Goal: Transaction & Acquisition: Purchase product/service

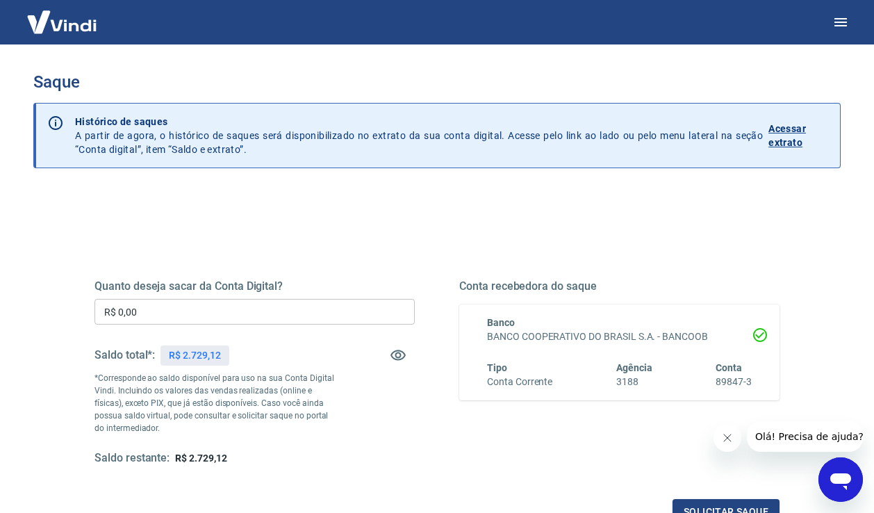
click at [297, 314] on input "R$ 0,00" at bounding box center [254, 312] width 320 height 26
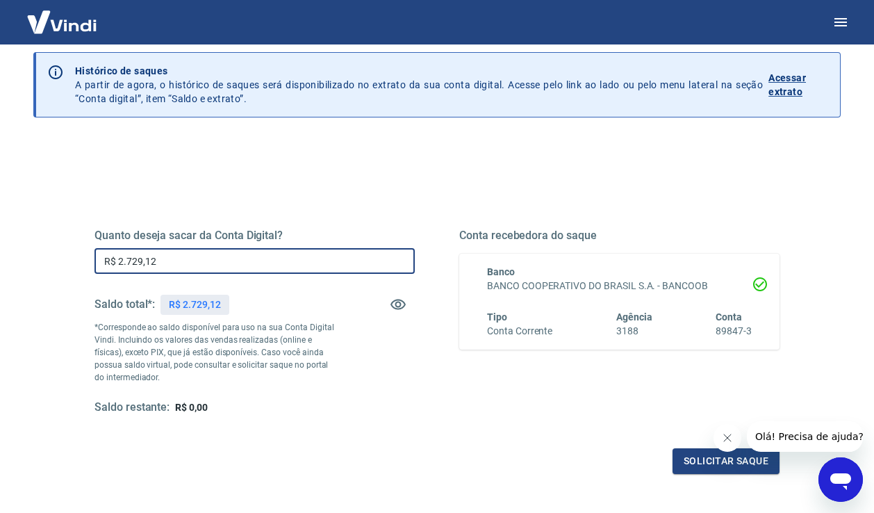
scroll to position [63, 0]
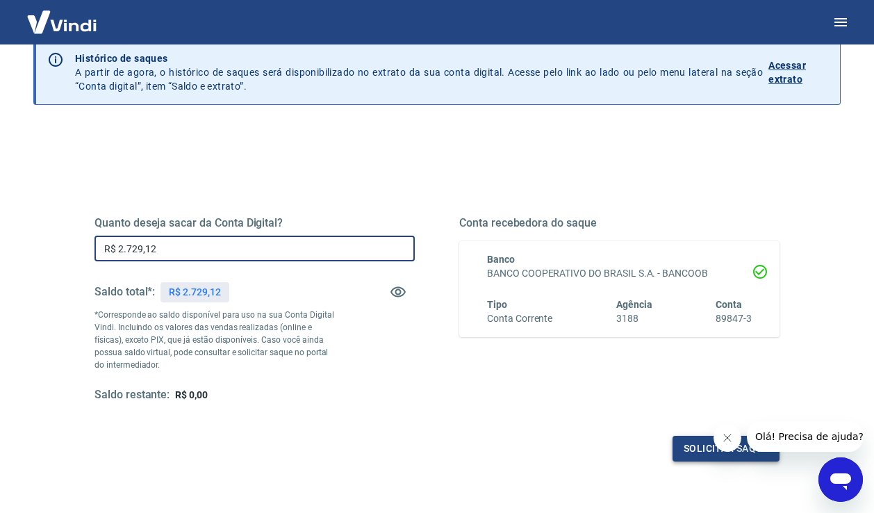
type input "R$ 2.729,12"
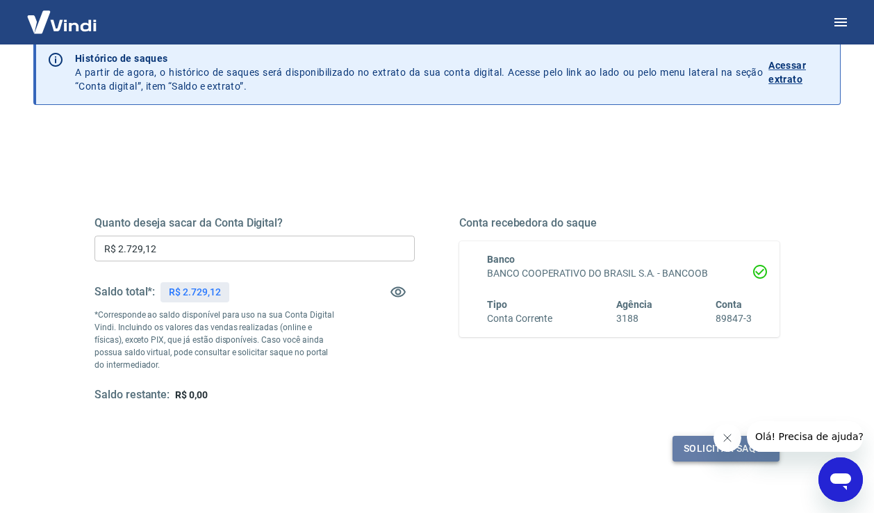
click at [701, 454] on button "Solicitar saque" at bounding box center [725, 448] width 107 height 26
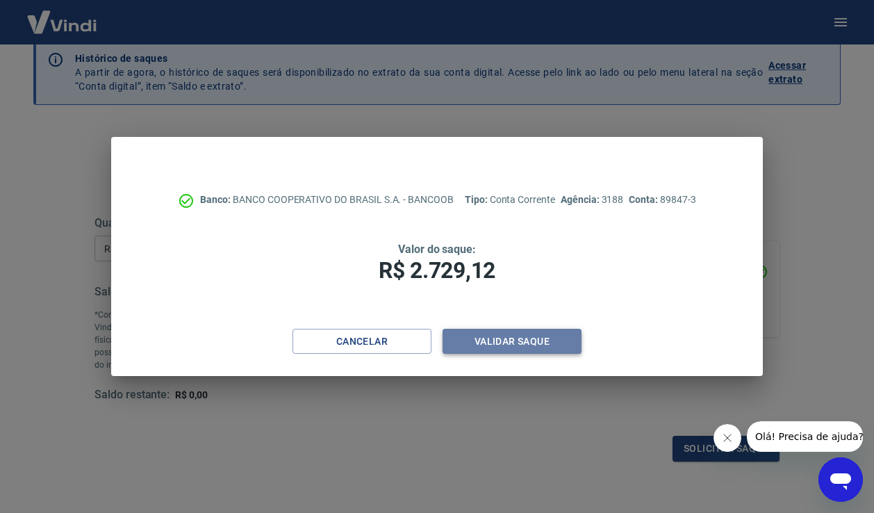
click at [486, 344] on button "Validar saque" at bounding box center [511, 342] width 139 height 26
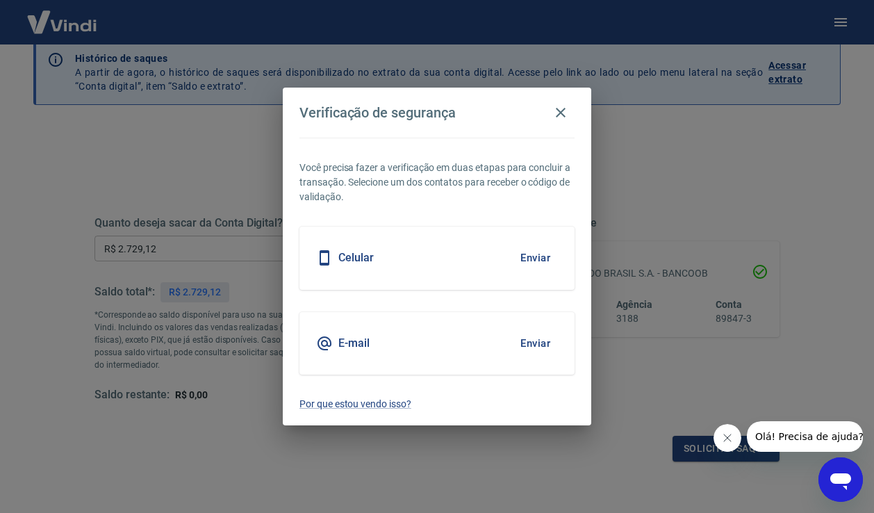
click at [532, 340] on button "Enviar" at bounding box center [535, 343] width 45 height 29
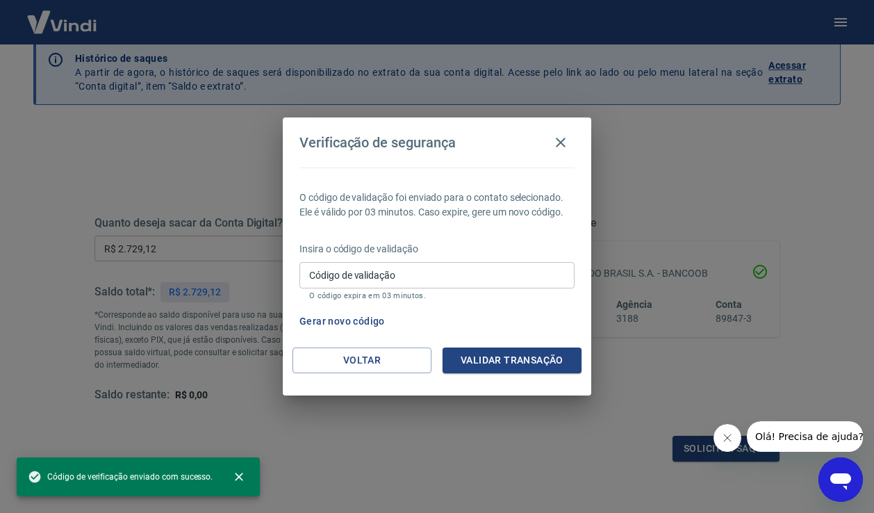
click at [391, 274] on input "Código de validação" at bounding box center [436, 275] width 275 height 26
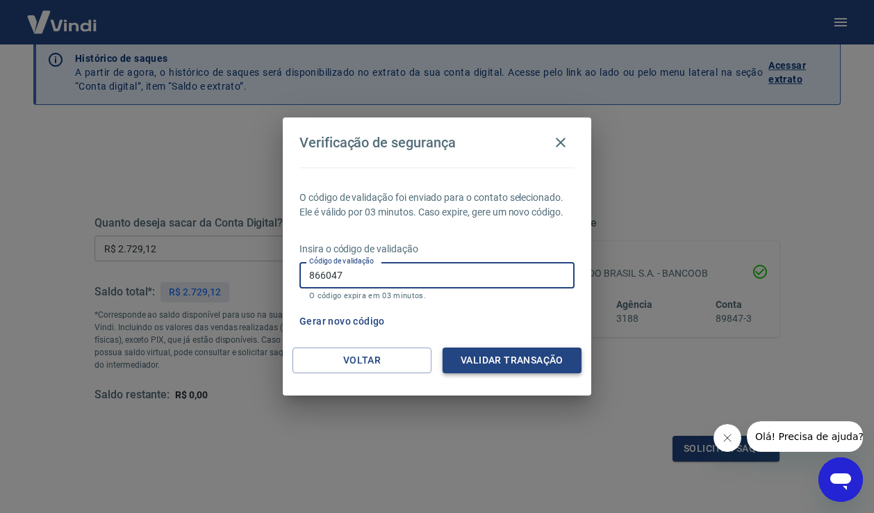
type input "866047"
click at [522, 363] on button "Validar transação" at bounding box center [511, 360] width 139 height 26
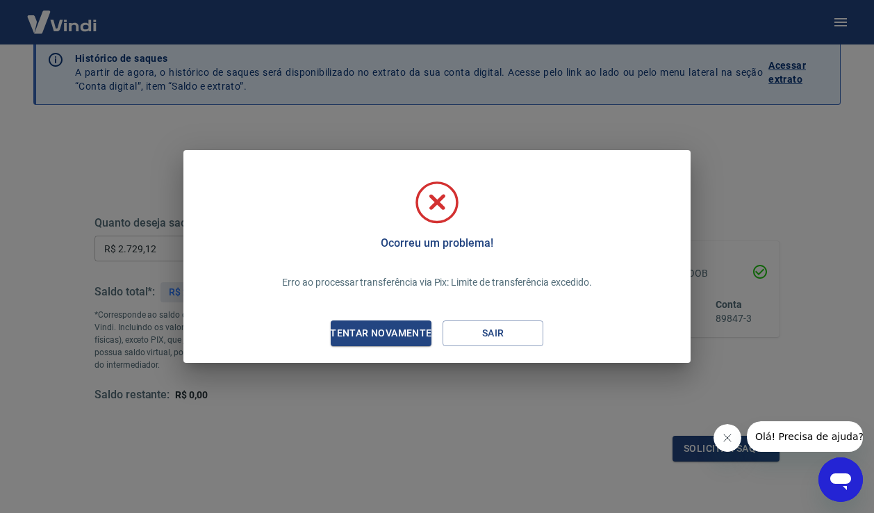
click at [839, 485] on icon "Abrir janela de mensagens" at bounding box center [840, 479] width 25 height 25
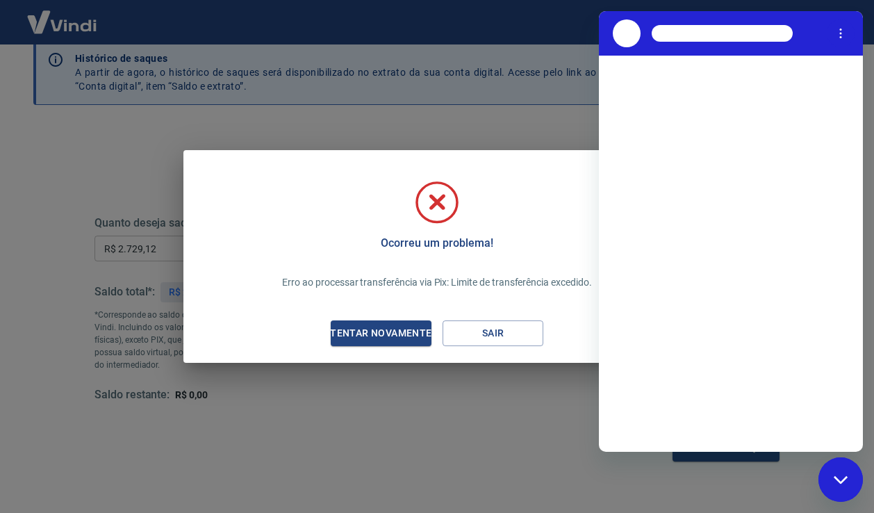
scroll to position [0, 0]
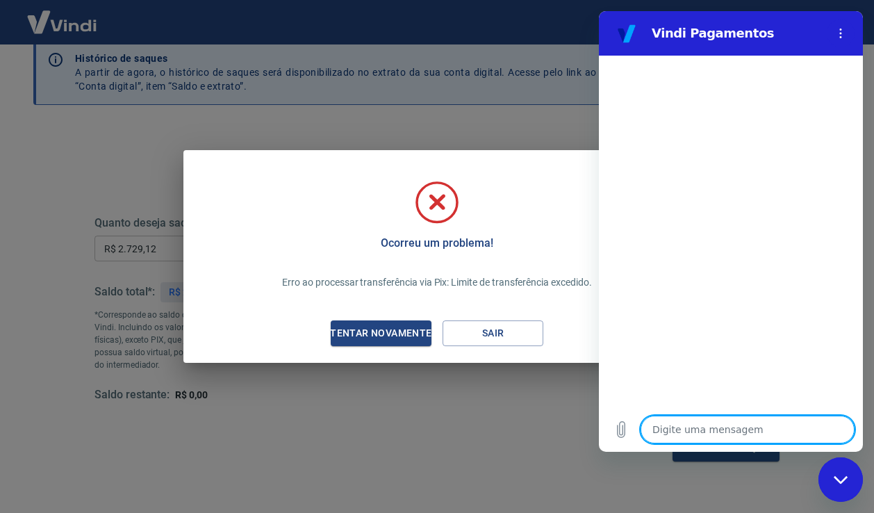
type textarea "p"
type textarea "x"
type textarea "po"
type textarea "x"
type textarea "por"
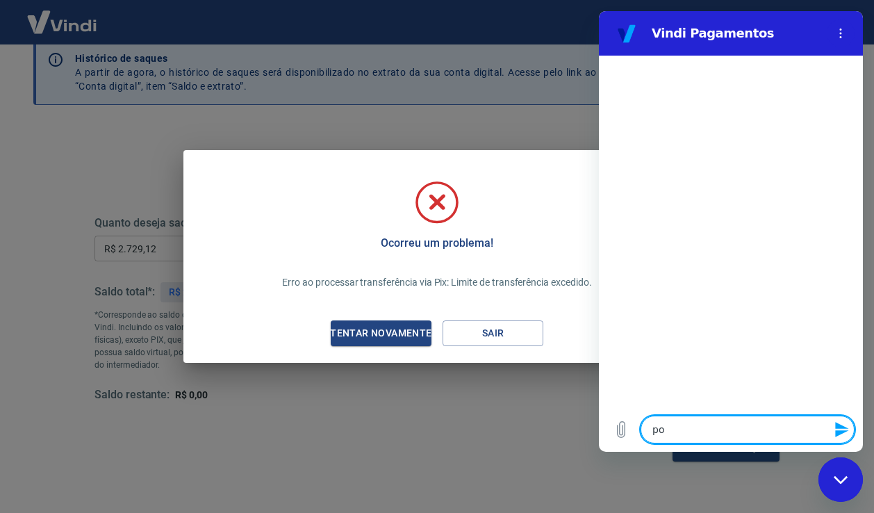
type textarea "x"
type textarea "porq"
type textarea "x"
type textarea "porqu"
type textarea "x"
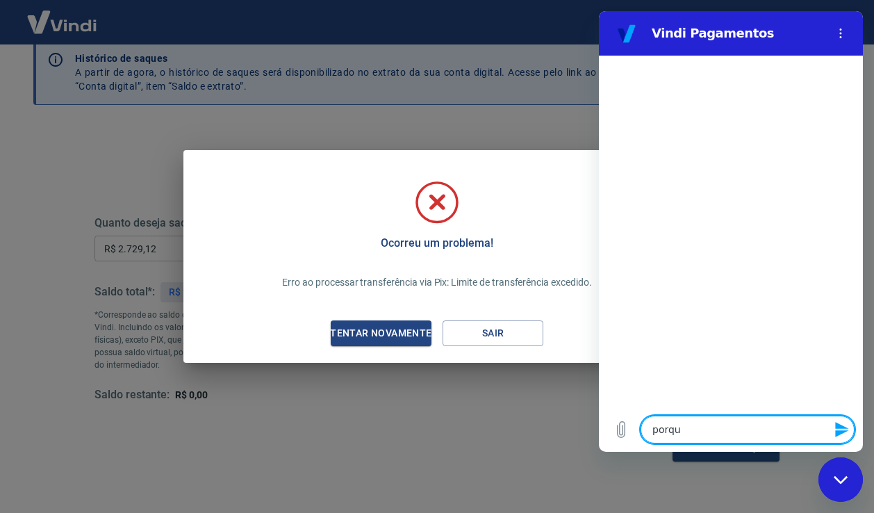
type textarea "porque"
type textarea "x"
type textarea "porque"
type textarea "x"
type textarea "porque n"
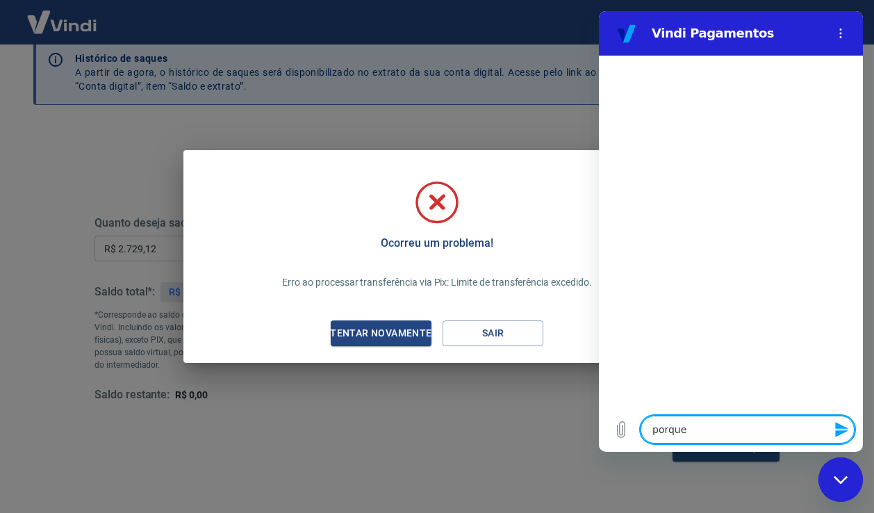
type textarea "x"
type textarea "porque"
type textarea "x"
type textarea "porque"
type textarea "x"
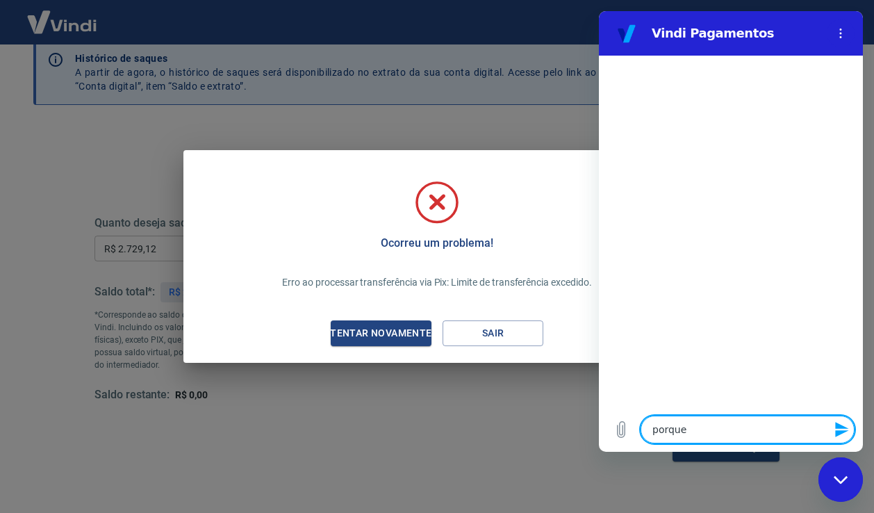
type textarea "porqu"
type textarea "x"
type textarea "porq"
type textarea "x"
type textarea "por"
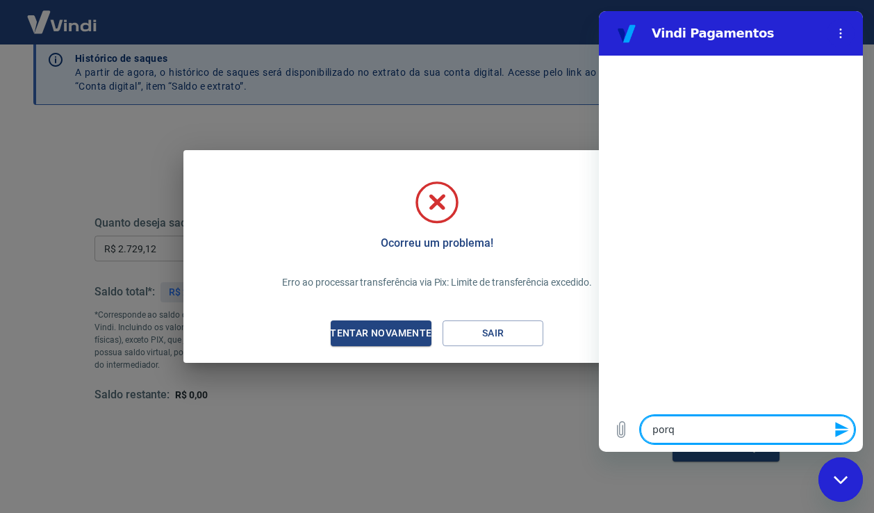
type textarea "x"
type textarea "po"
type textarea "x"
type textarea "p"
type textarea "x"
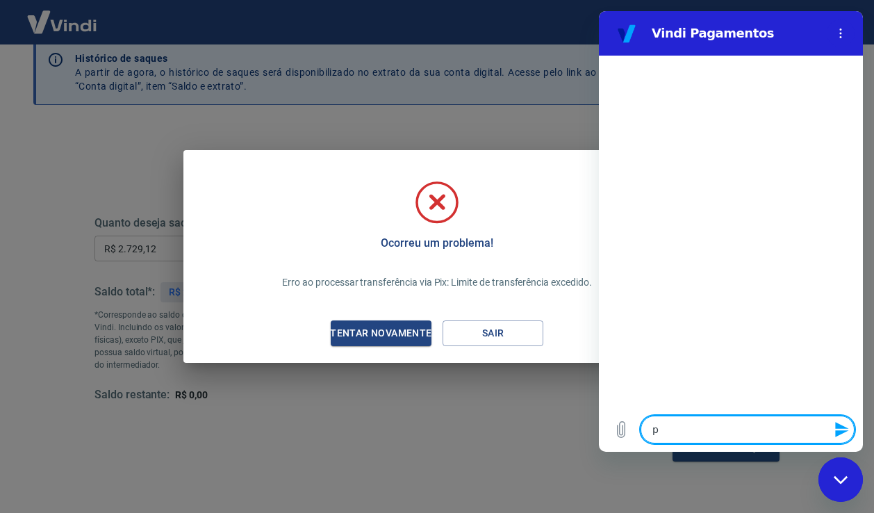
type textarea "x"
type textarea "Q"
type textarea "x"
type textarea "O"
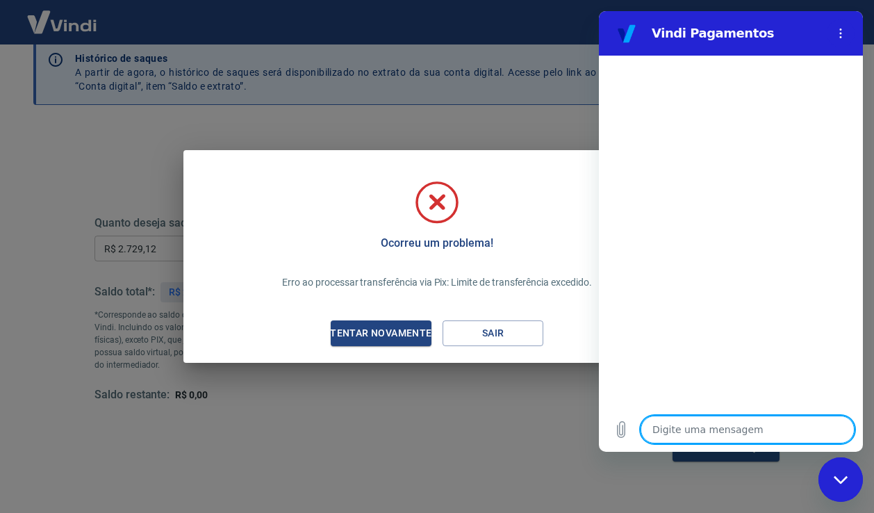
type textarea "x"
type textarea "O"
type textarea "x"
type textarea "O q"
type textarea "x"
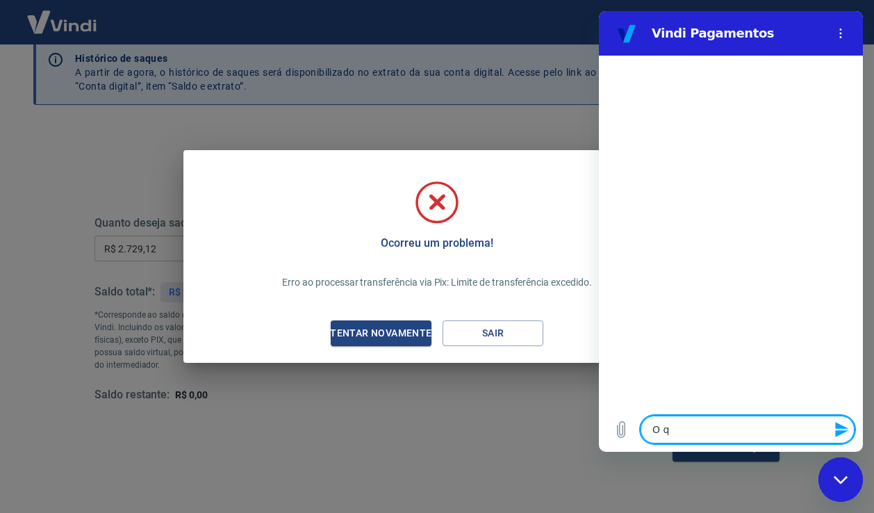
type textarea "O qu"
type textarea "x"
type textarea "O que"
type textarea "x"
type textarea "O que"
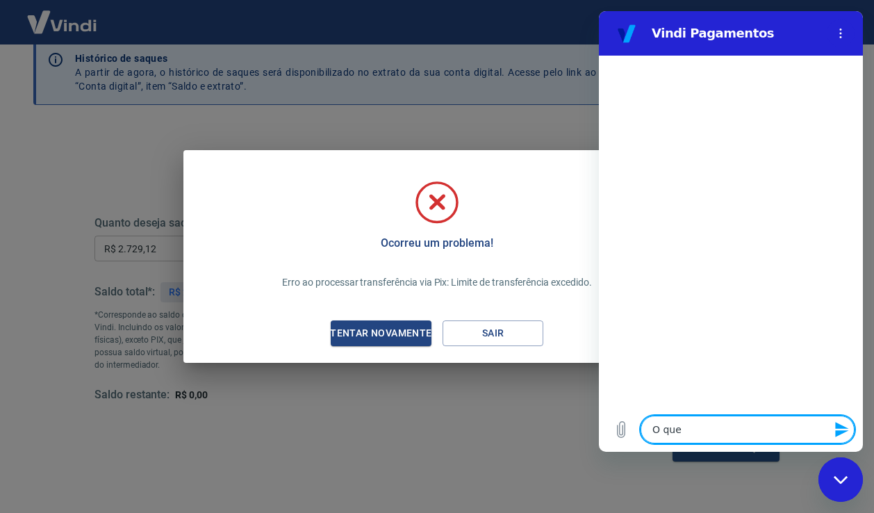
type textarea "x"
type textarea "O que '"
type textarea "x"
type textarea "O que é"
type textarea "x"
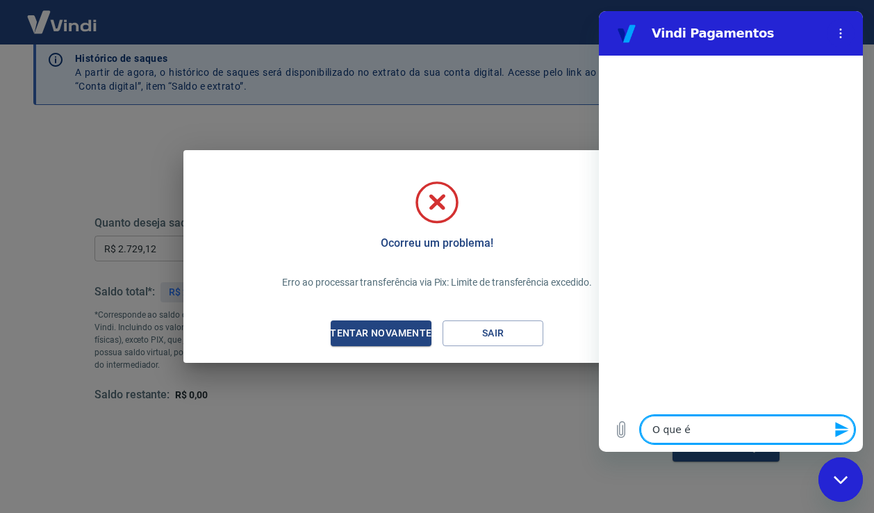
type textarea "O que é"
type textarea "x"
type textarea "O que é o"
type textarea "x"
type textarea "O que é o"
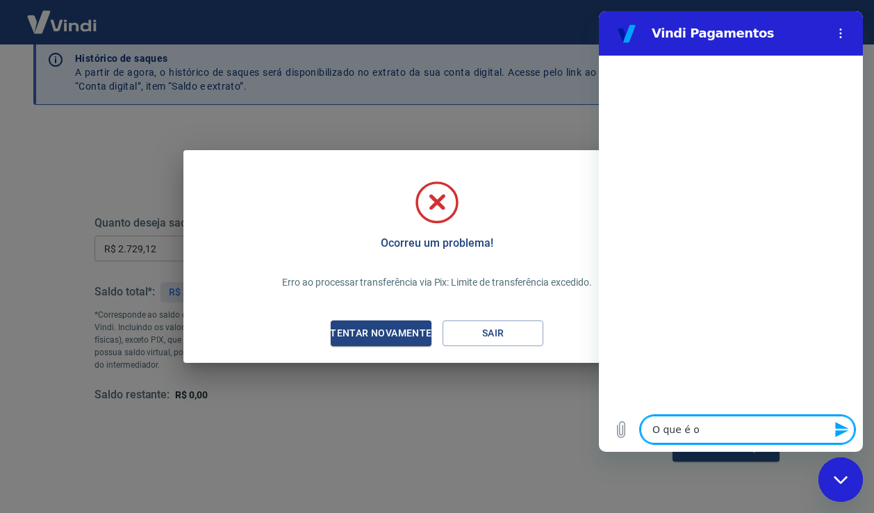
type textarea "x"
type textarea "O que é o l"
type textarea "x"
type textarea "O que é o li"
type textarea "x"
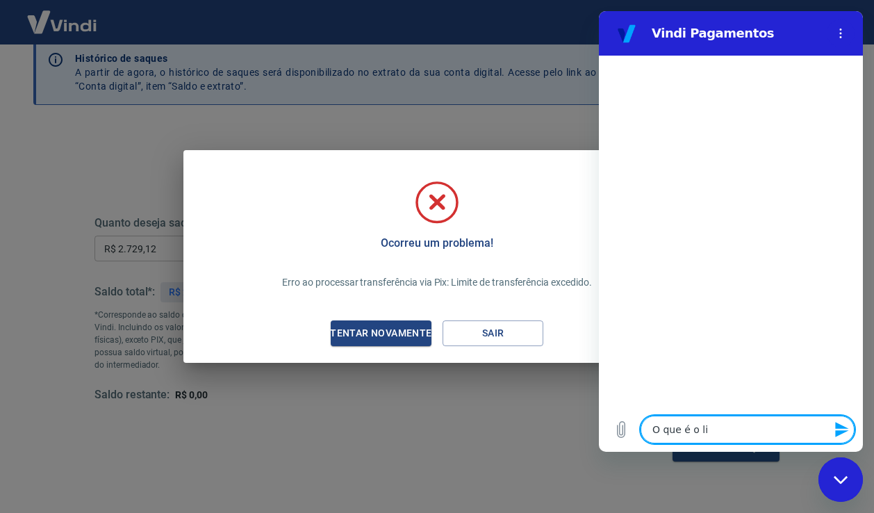
type textarea "O que é o lim"
type textarea "x"
type textarea "O que é o limi"
type textarea "x"
type textarea "O que é o limit"
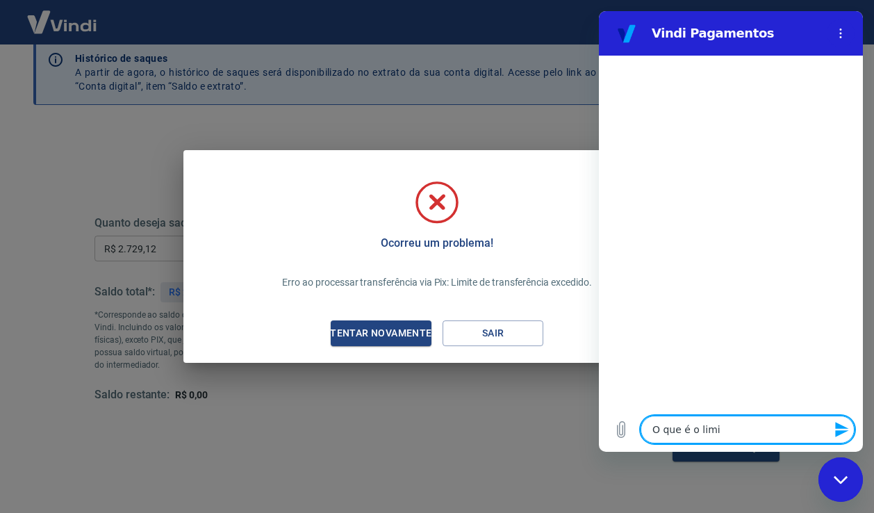
type textarea "x"
type textarea "O que é o limite"
type textarea "x"
type textarea "O que é o limite"
type textarea "x"
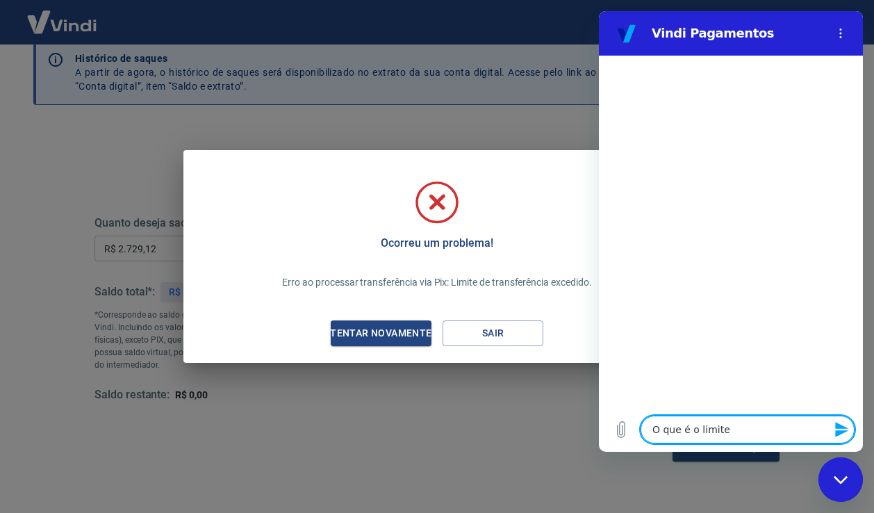
type textarea "O que é o limite d"
type textarea "x"
type textarea "O que é o limite de"
type textarea "x"
type textarea "O que é o limite de"
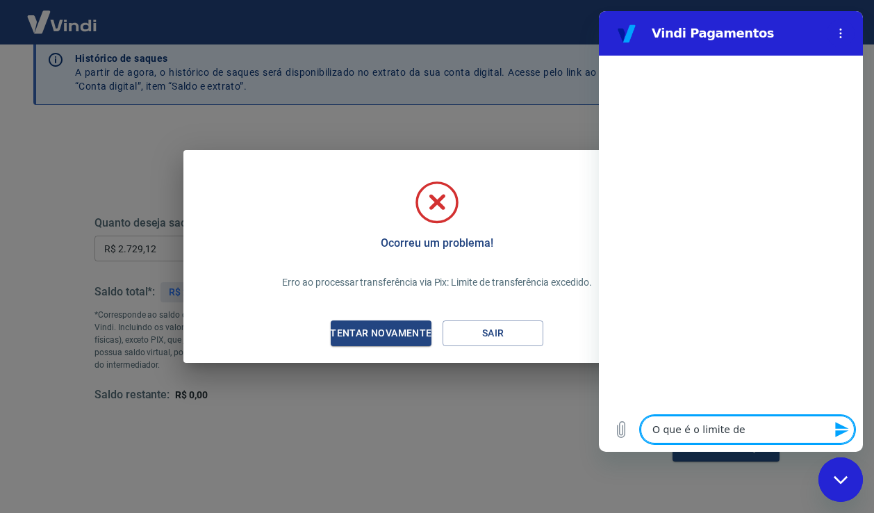
type textarea "x"
type textarea "O que é o limite de t"
type textarea "x"
type textarea "O que é o limite de tr"
type textarea "x"
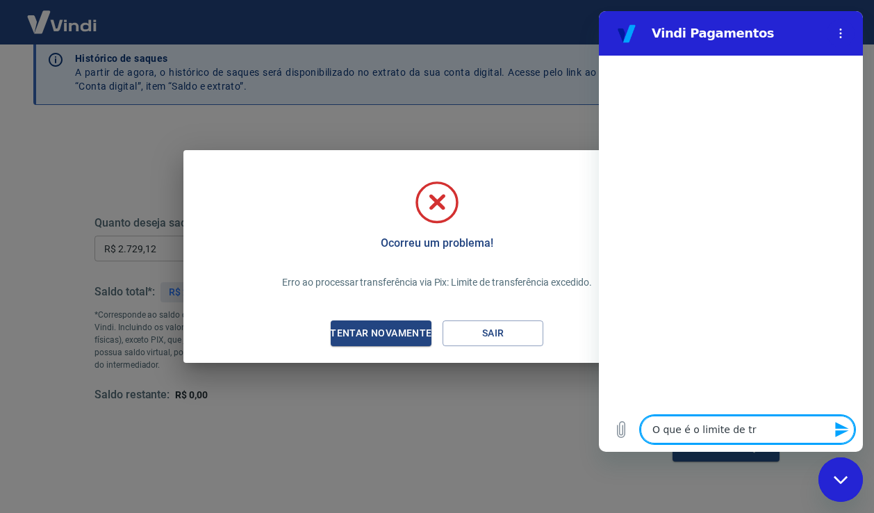
type textarea "O que é o limite de tra"
type textarea "x"
type textarea "O que é o limite de tran"
type textarea "x"
type textarea "O que é o limite de trans"
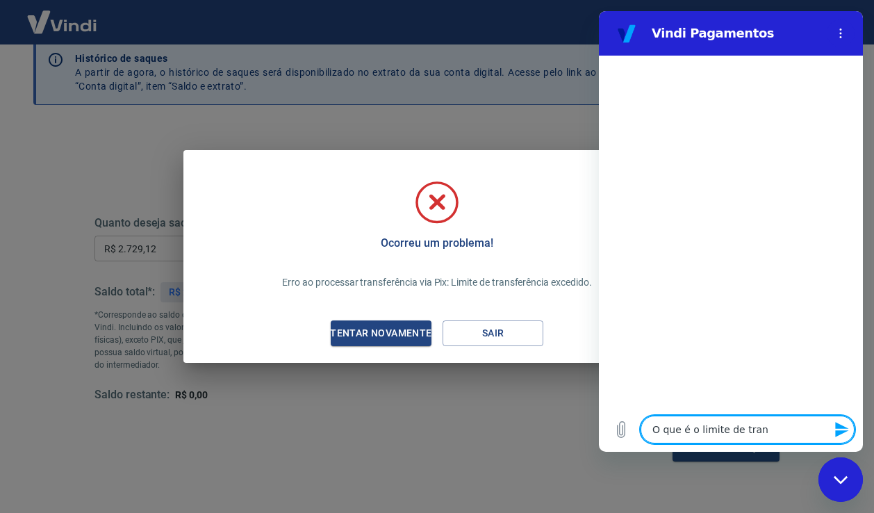
type textarea "x"
type textarea "O que é o limite de transf"
type textarea "x"
type textarea "O que é o limite de transfe"
type textarea "x"
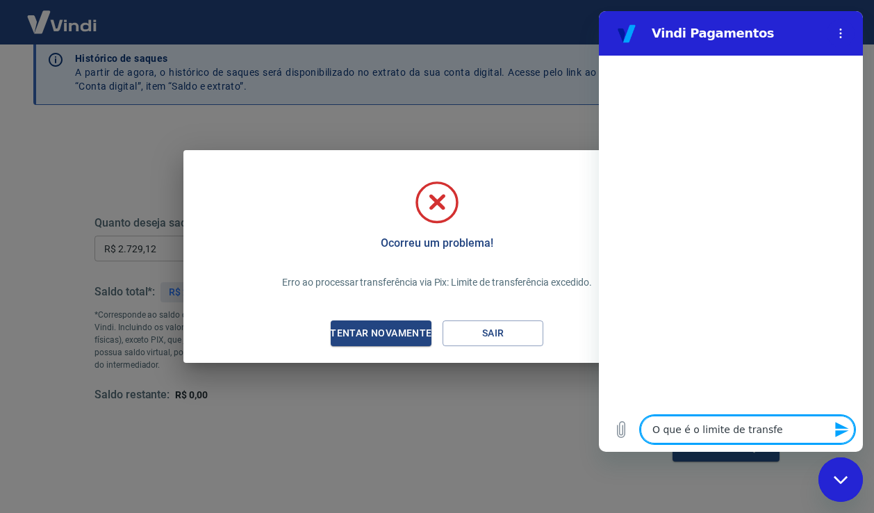
type textarea "O que é o limite de transfer"
type textarea "x"
type textarea "O que é o limite de transfere"
type textarea "x"
type textarea "O que é o limite de transferec"
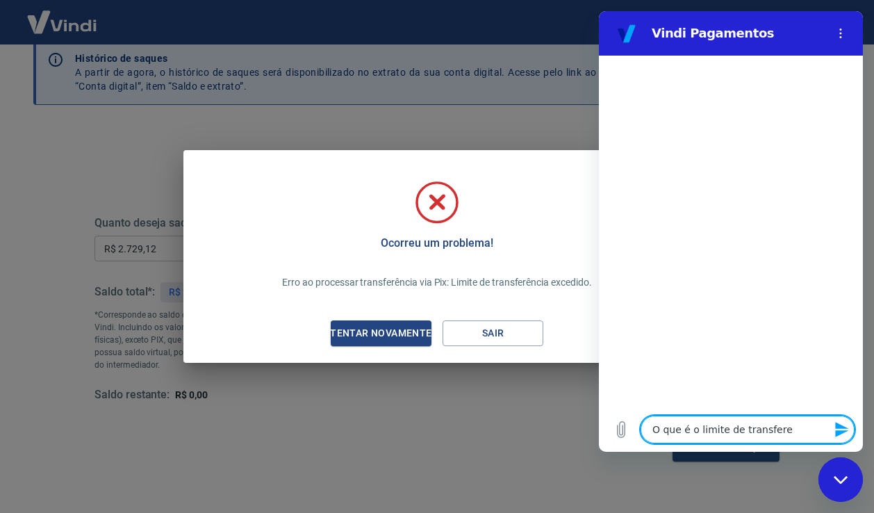
type textarea "x"
type textarea "O que é o limite de transferecn"
type textarea "x"
type textarea "O que é o limite de transferec"
type textarea "x"
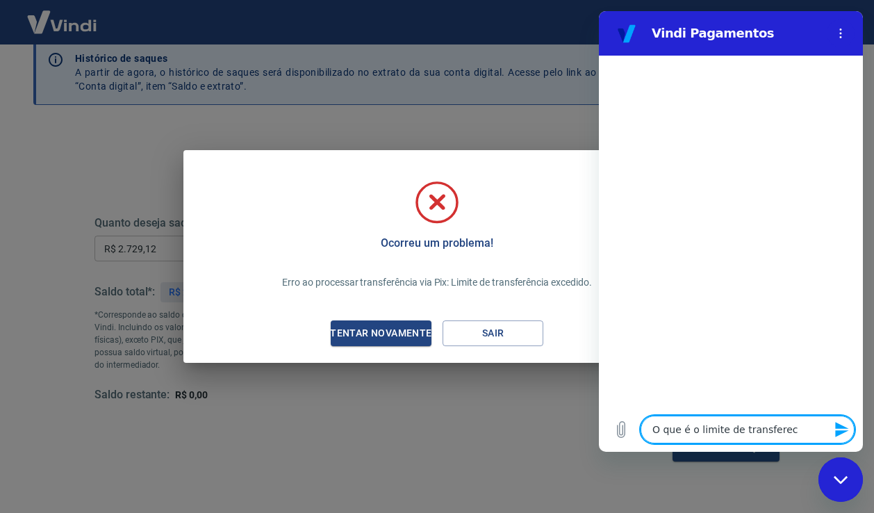
type textarea "O que é o limite de transfere"
type textarea "x"
type textarea "O que é o limite de transferen"
type textarea "x"
type textarea "O que é o limite de transferenc"
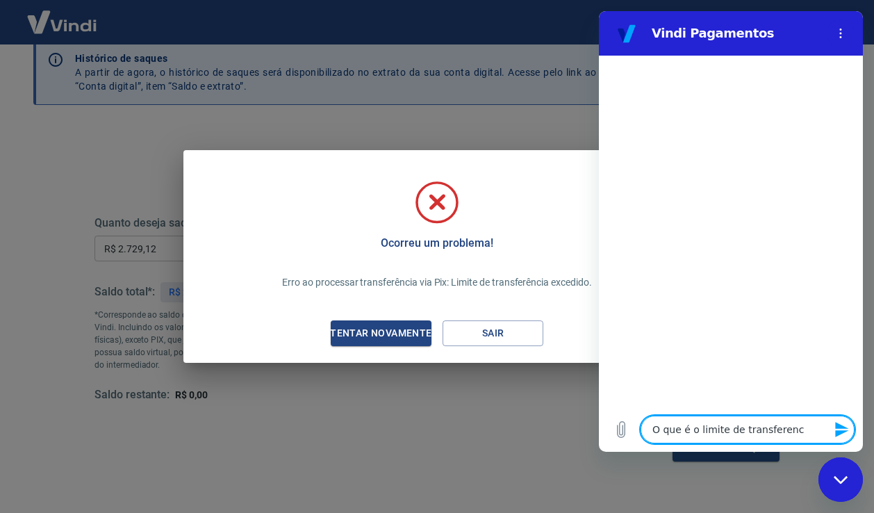
type textarea "x"
type textarea "O que é o limite de transferenci"
type textarea "x"
type textarea "O que é o limite de transferencia"
type textarea "x"
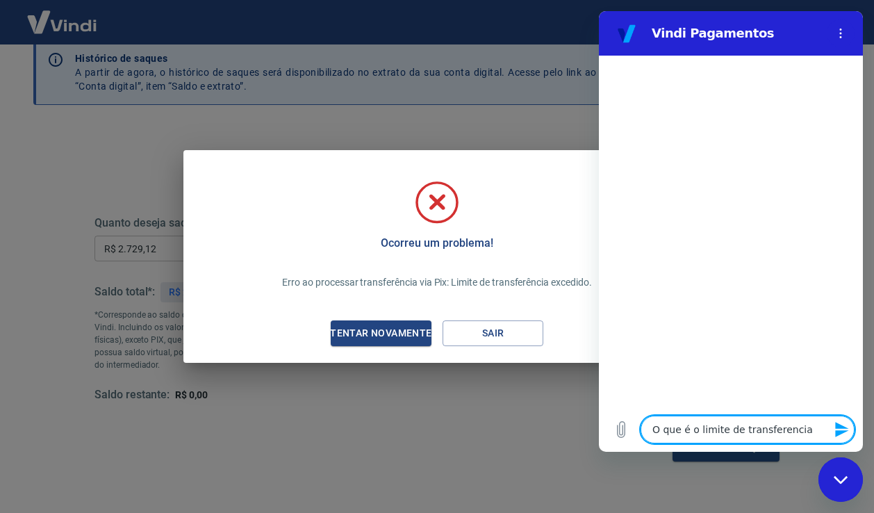
type textarea "O que é o limite de transferencia"
type textarea "x"
type textarea "O que é o limite de transferencia e"
type textarea "x"
type textarea "O que é o limite de transferencia ex"
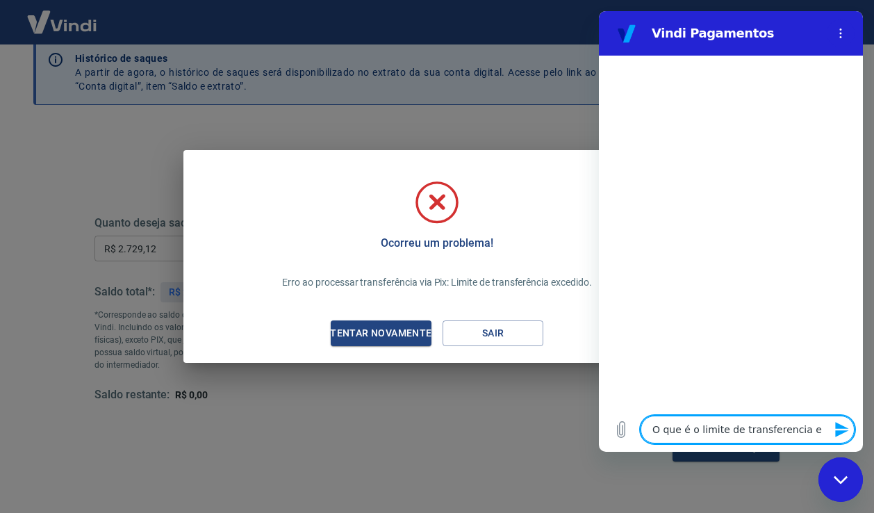
type textarea "x"
type textarea "O que é o limite de transferencia exc"
type textarea "x"
type textarea "O que é o limite de transferencia exce"
type textarea "x"
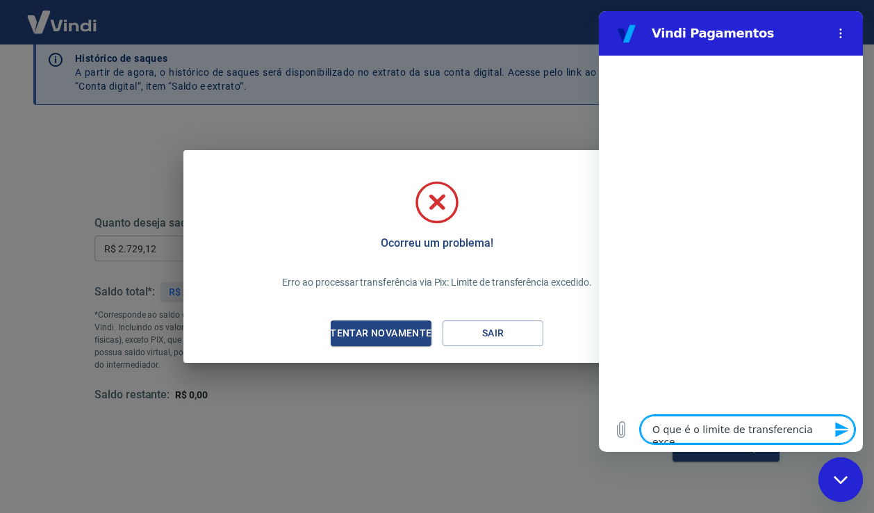
type textarea "O que é o limite de transferencia exced"
type textarea "x"
type textarea "O que é o limite de transferencia excedi"
type textarea "x"
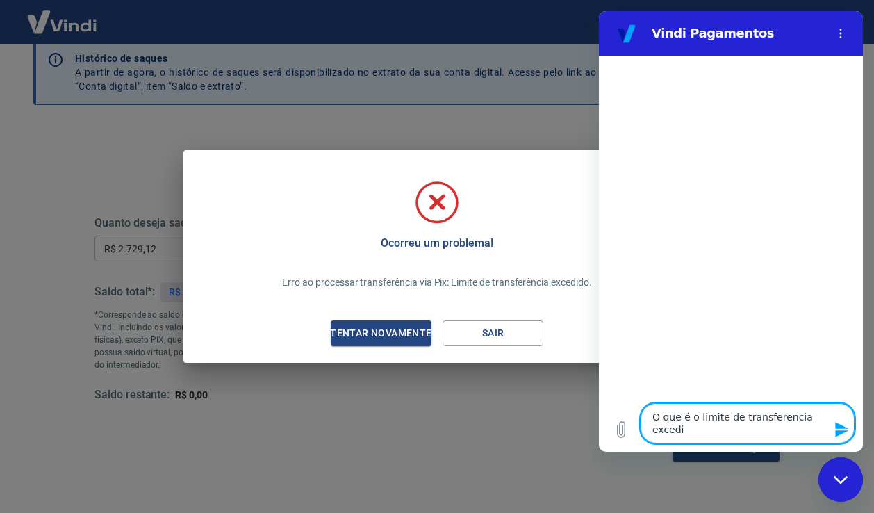
type textarea "O que é o limite de transferencia excedid"
type textarea "x"
type textarea "O que é o limite de transferencia excedido"
type textarea "x"
type textarea "O que é o limite de transferencia excedido?"
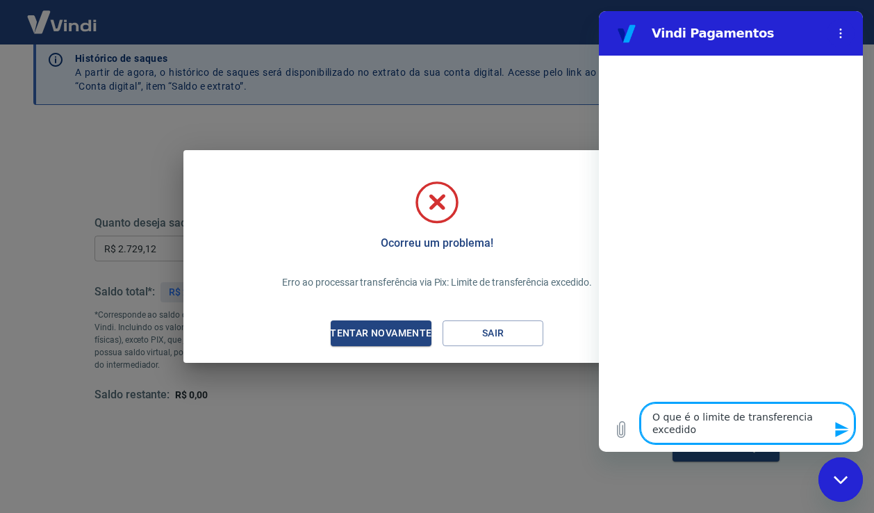
type textarea "x"
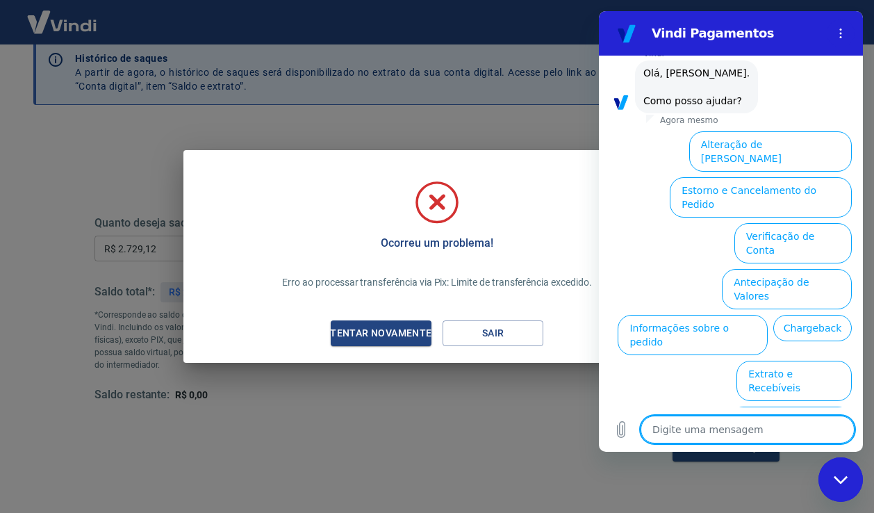
scroll to position [106, 0]
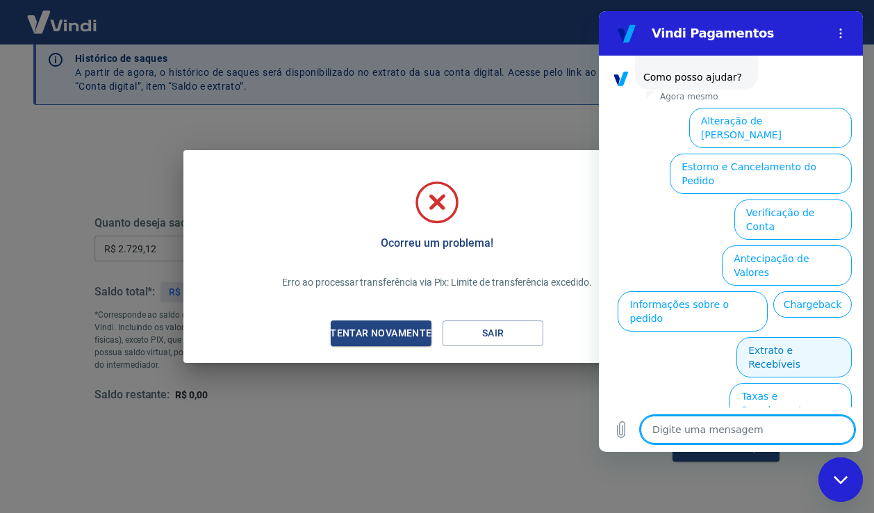
click at [779, 337] on button "Extrato e Recebíveis" at bounding box center [793, 357] width 115 height 40
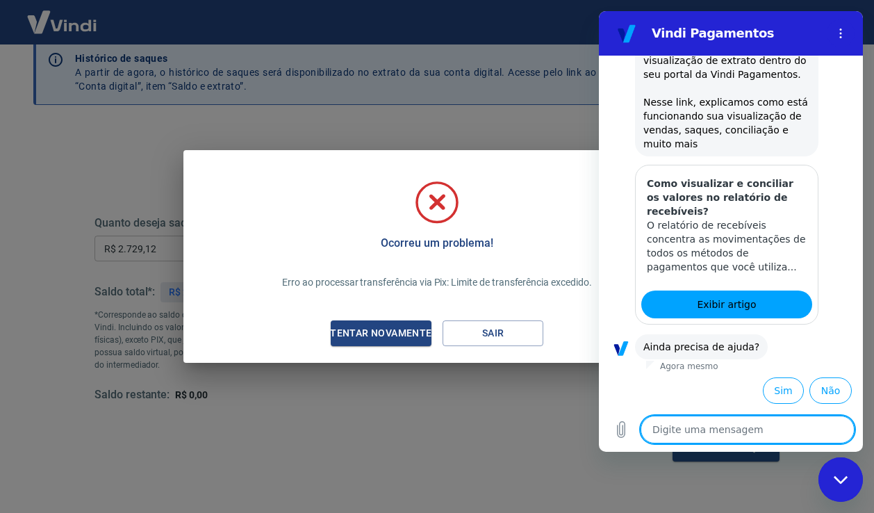
scroll to position [230, 0]
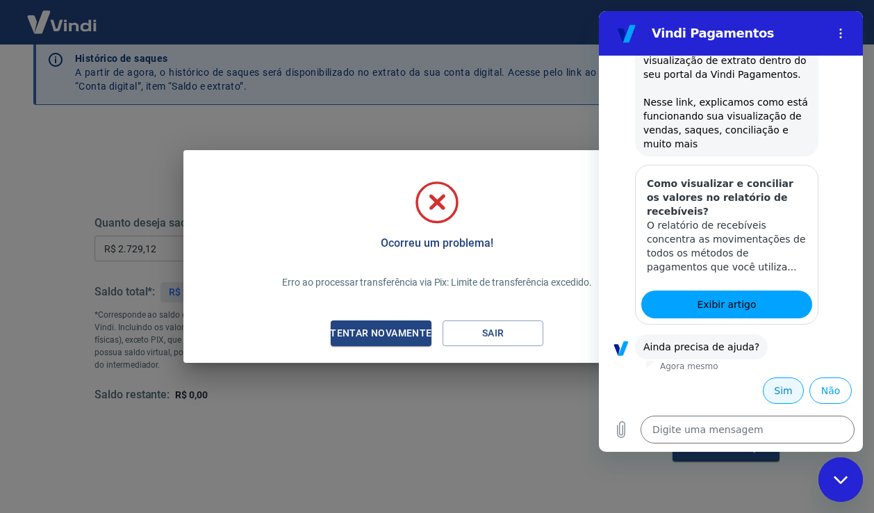
click at [784, 389] on button "Sim" at bounding box center [783, 390] width 41 height 26
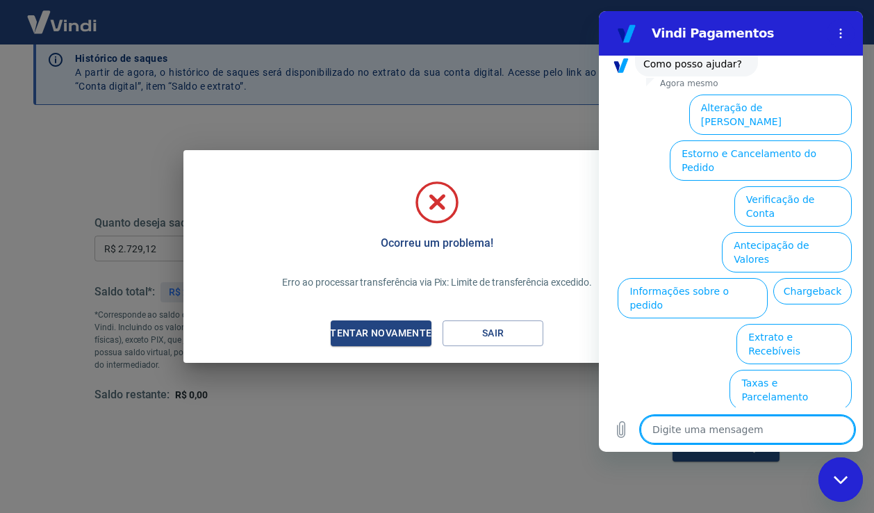
scroll to position [606, 0]
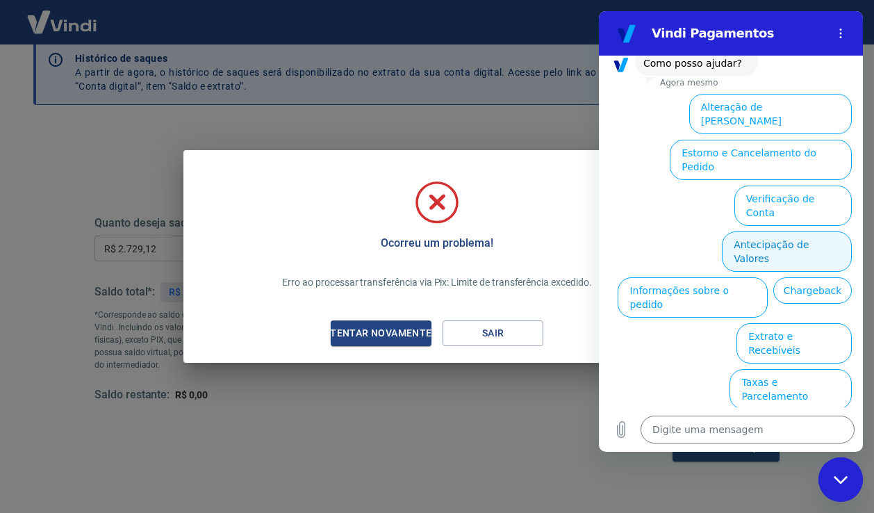
click at [790, 233] on button "Antecipação de Valores" at bounding box center [787, 251] width 130 height 40
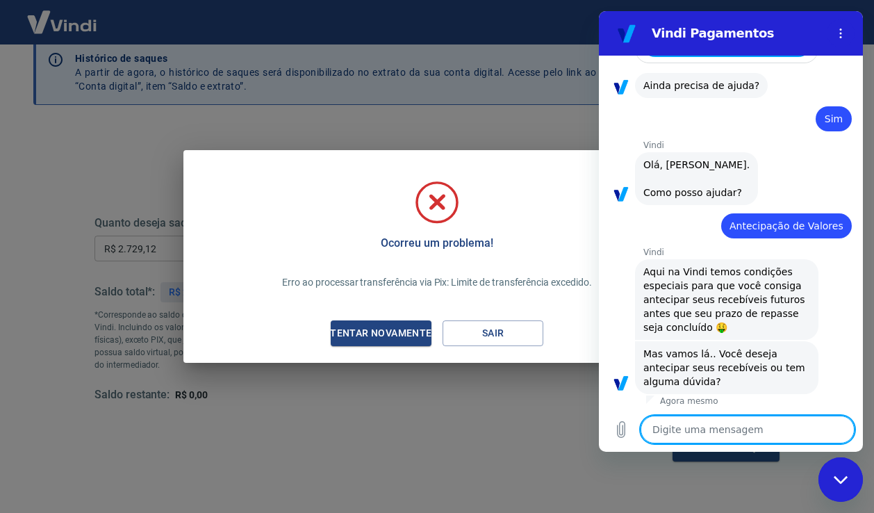
scroll to position [572, 0]
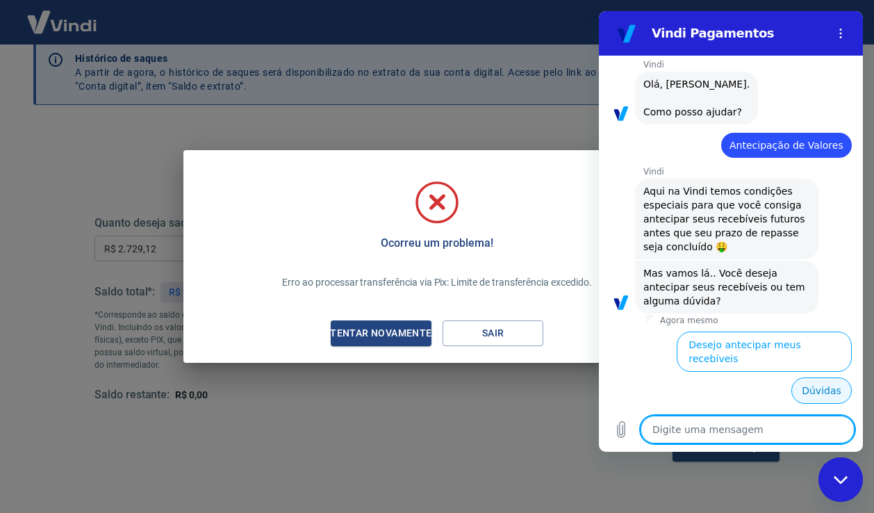
click at [815, 392] on button "Dúvidas" at bounding box center [821, 390] width 60 height 26
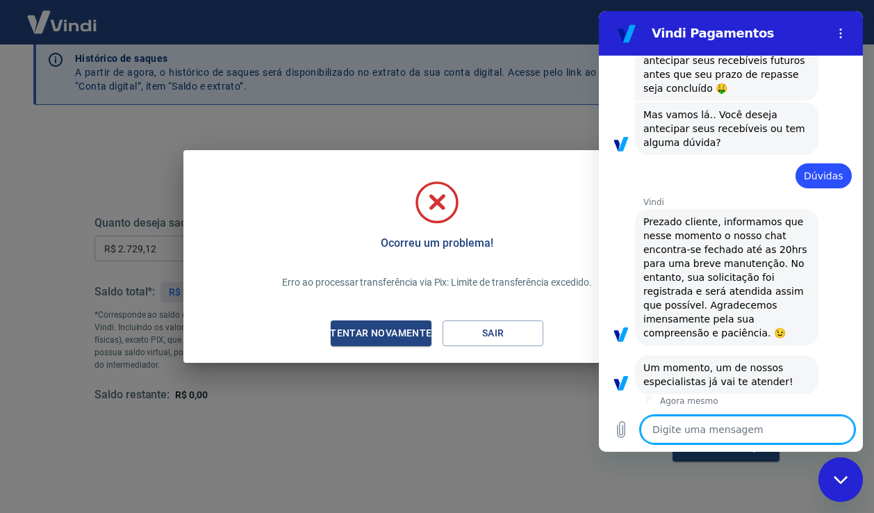
scroll to position [747, 0]
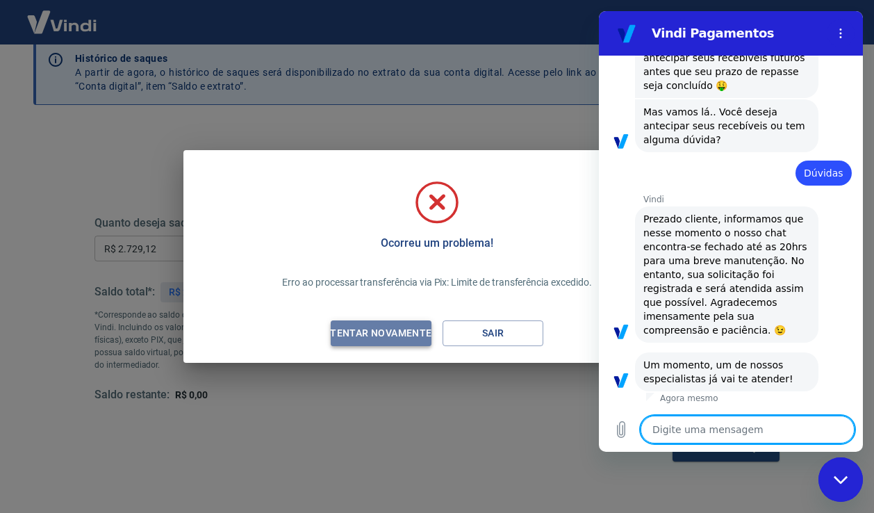
click at [376, 330] on div "Tentar novamente" at bounding box center [380, 332] width 135 height 17
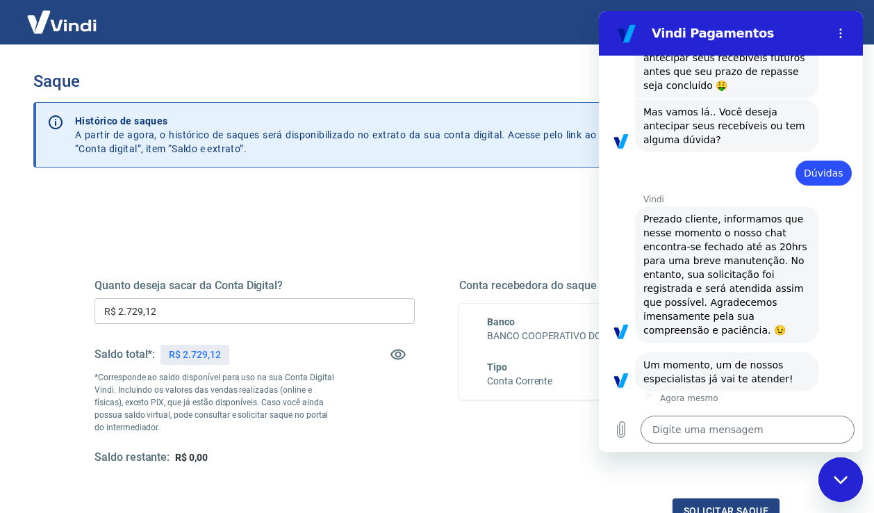
scroll to position [0, 0]
click at [515, 85] on h3 "Saque" at bounding box center [436, 81] width 807 height 19
click at [844, 476] on icon "Fechar janela de mensagens" at bounding box center [840, 479] width 14 height 8
type textarea "x"
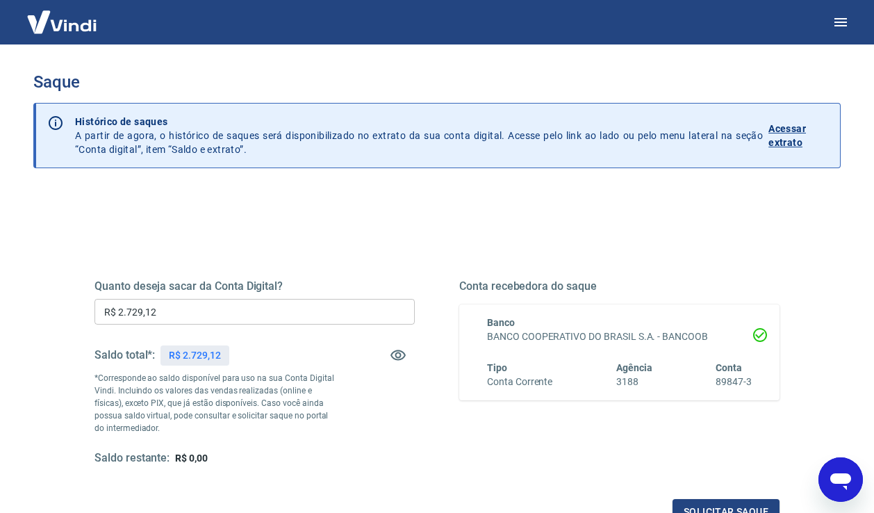
click at [788, 133] on p "Acessar extrato" at bounding box center [798, 136] width 60 height 28
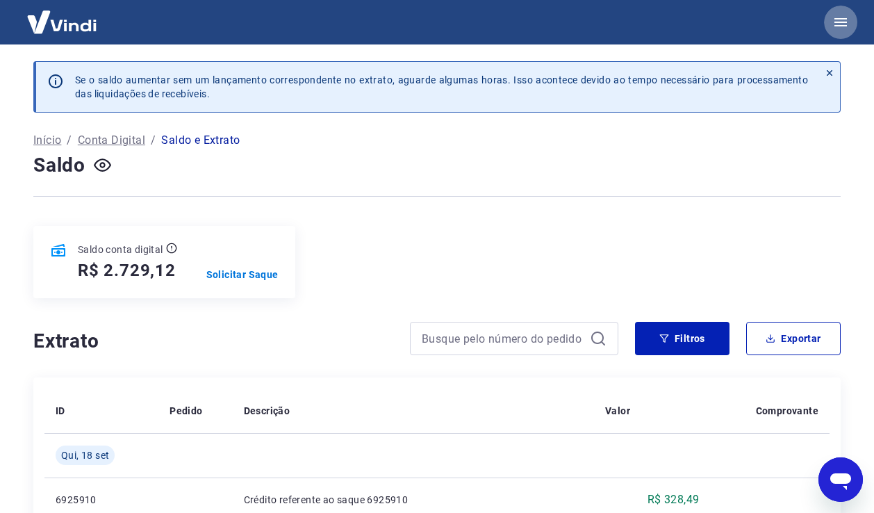
click at [845, 19] on icon "button" at bounding box center [840, 22] width 13 height 8
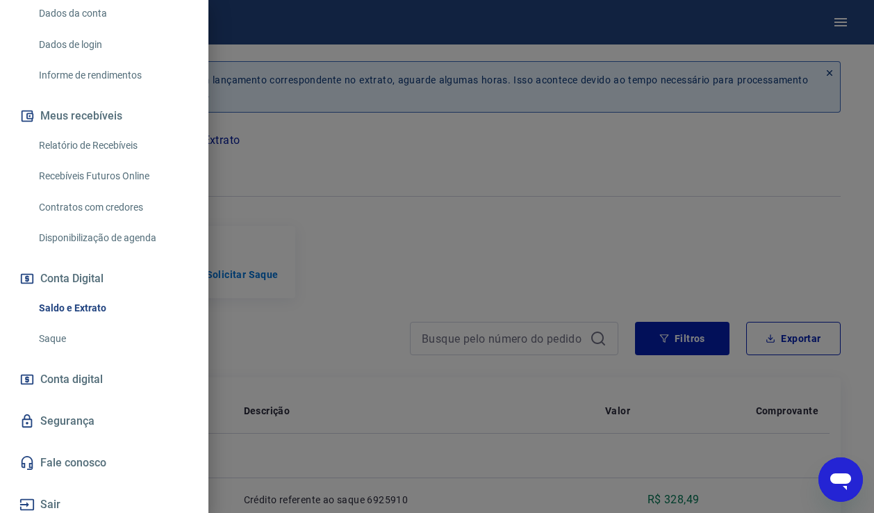
scroll to position [209, 0]
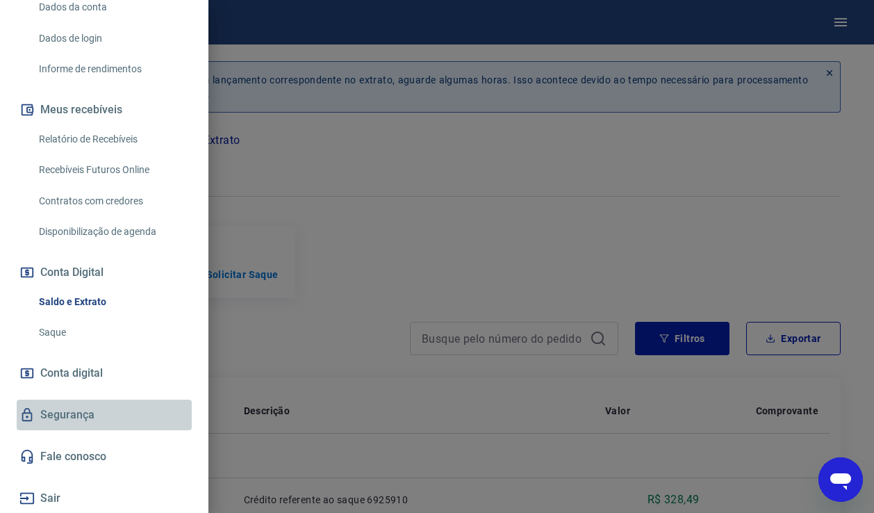
click at [113, 412] on link "Segurança" at bounding box center [104, 414] width 175 height 31
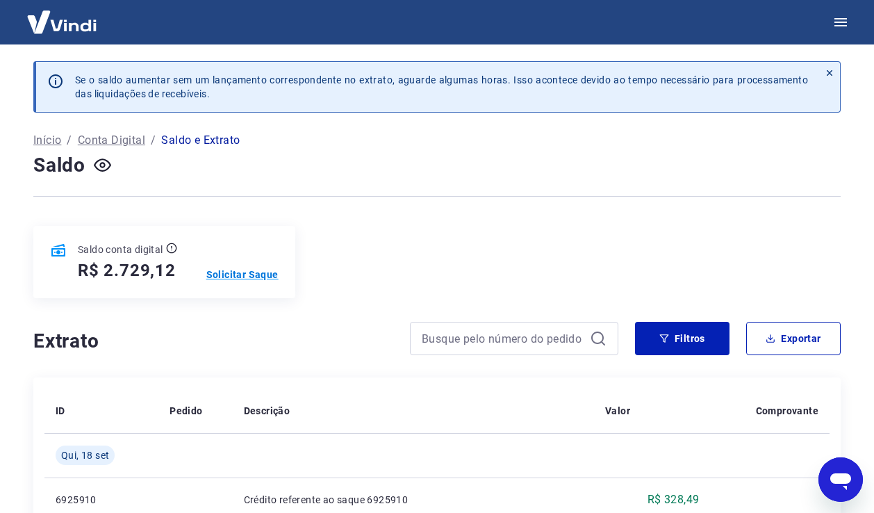
click at [245, 274] on p "Solicitar Saque" at bounding box center [242, 274] width 72 height 14
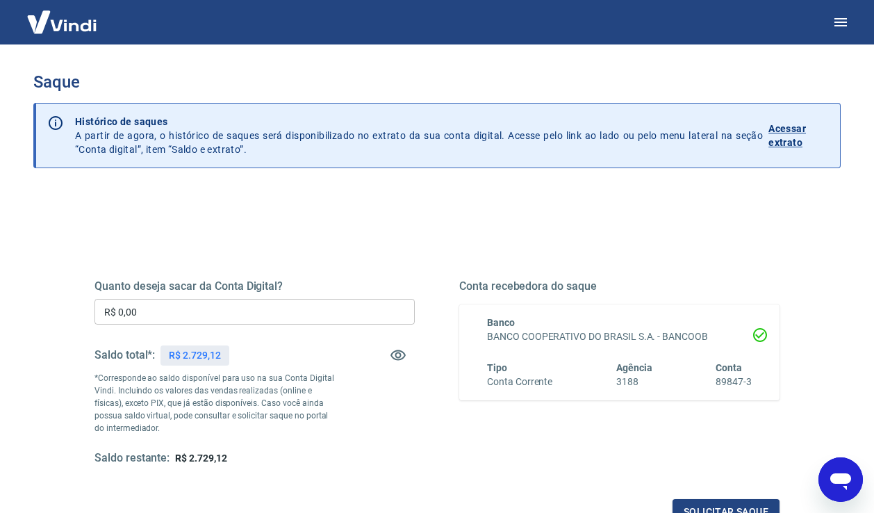
click at [215, 308] on input "R$ 0,00" at bounding box center [254, 312] width 320 height 26
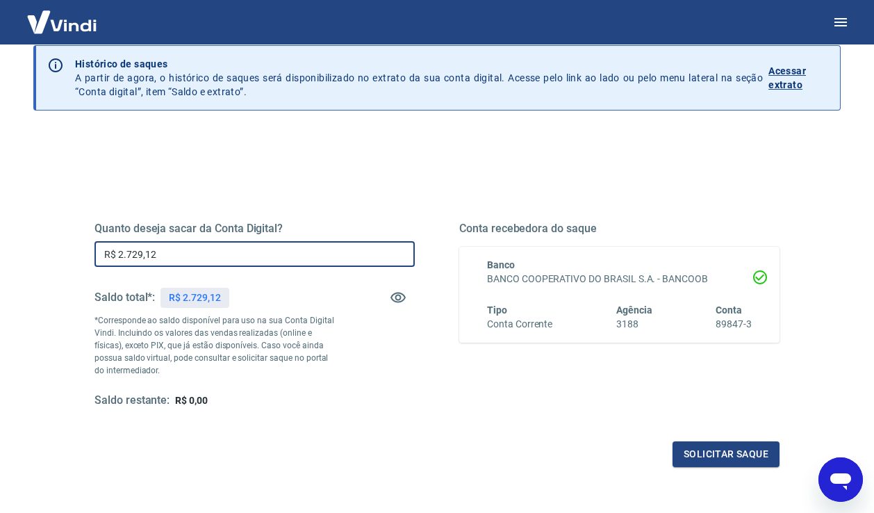
scroll to position [92, 0]
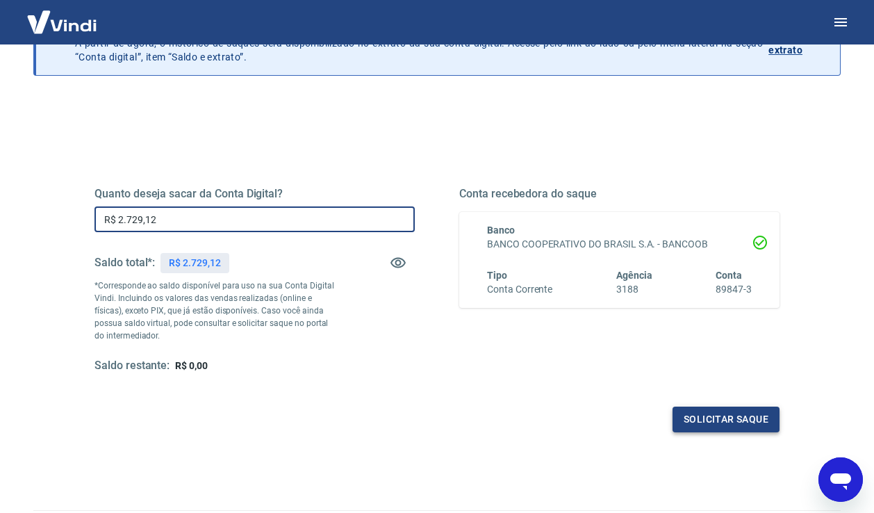
type input "R$ 2.729,12"
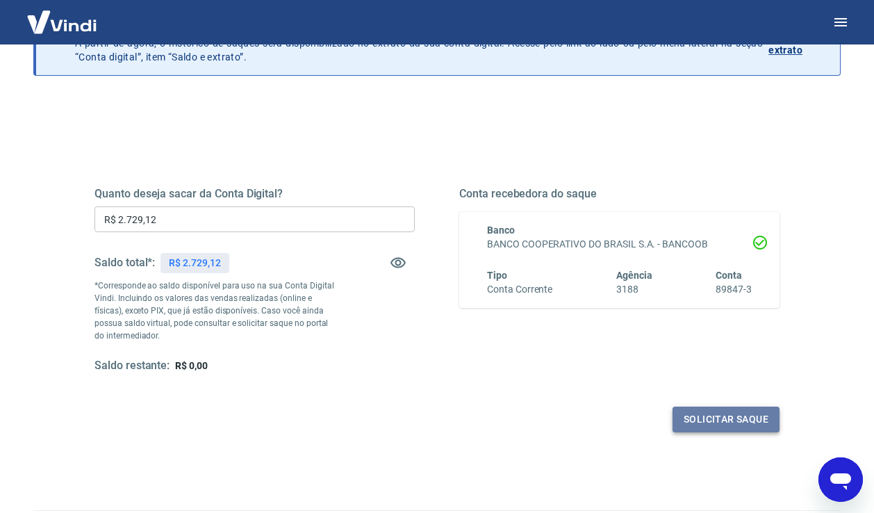
click at [704, 426] on button "Solicitar saque" at bounding box center [725, 419] width 107 height 26
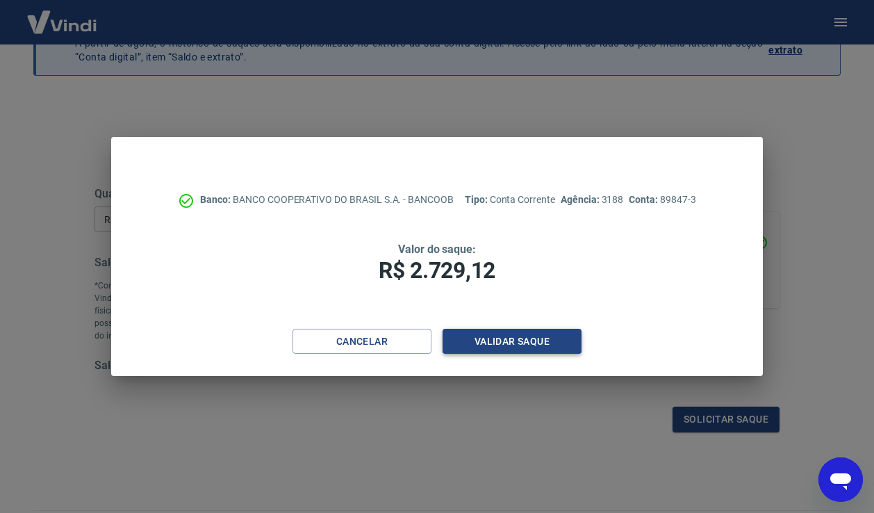
click at [524, 336] on button "Validar saque" at bounding box center [511, 342] width 139 height 26
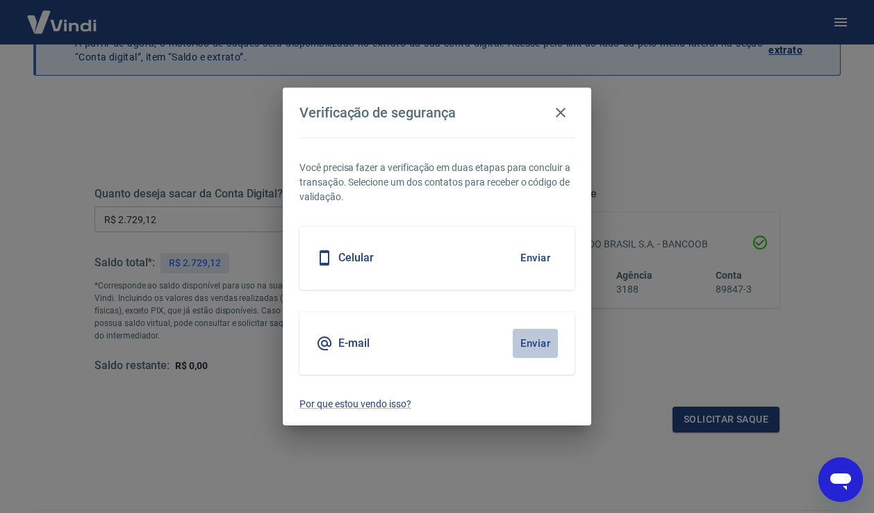
click at [530, 338] on button "Enviar" at bounding box center [535, 343] width 45 height 29
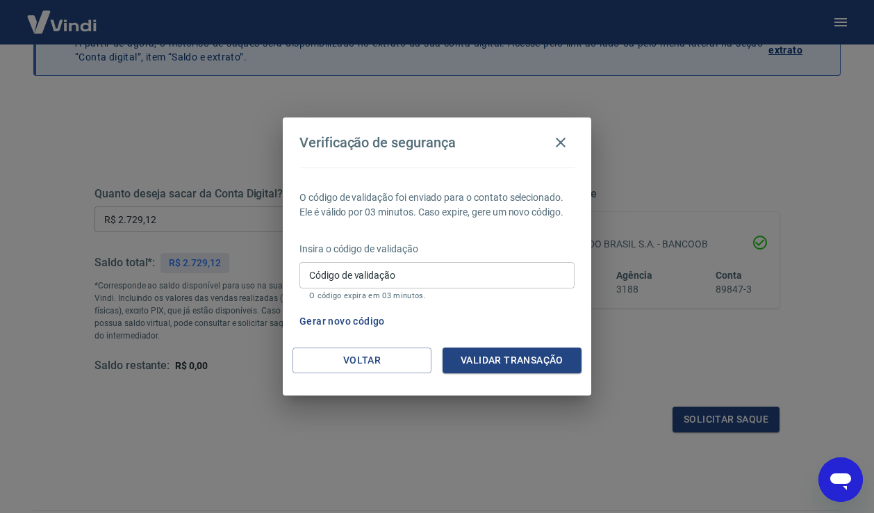
click at [372, 266] on div "Código de validação Código de validação O código expira em 03 minutos." at bounding box center [436, 281] width 275 height 38
type input "687125"
click at [482, 361] on button "Validar transação" at bounding box center [511, 360] width 139 height 26
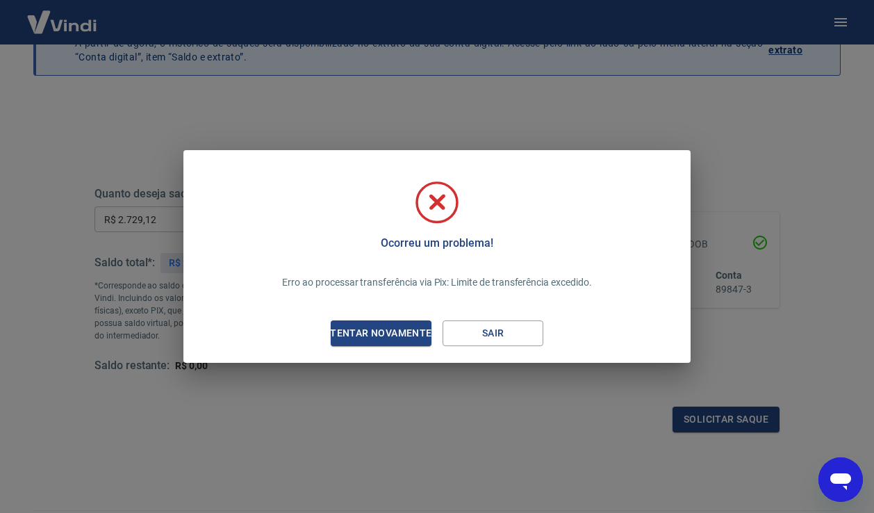
click at [845, 483] on icon "Abrir janela de mensagens" at bounding box center [840, 481] width 21 height 17
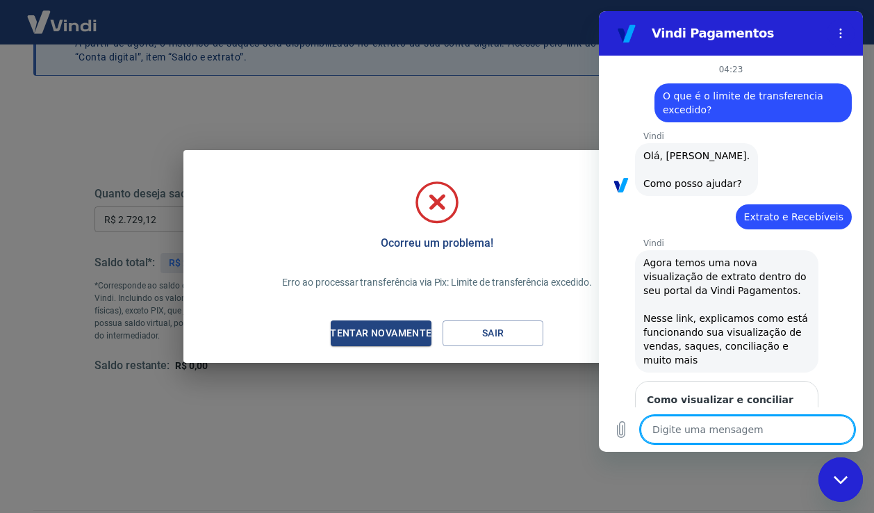
scroll to position [747, 0]
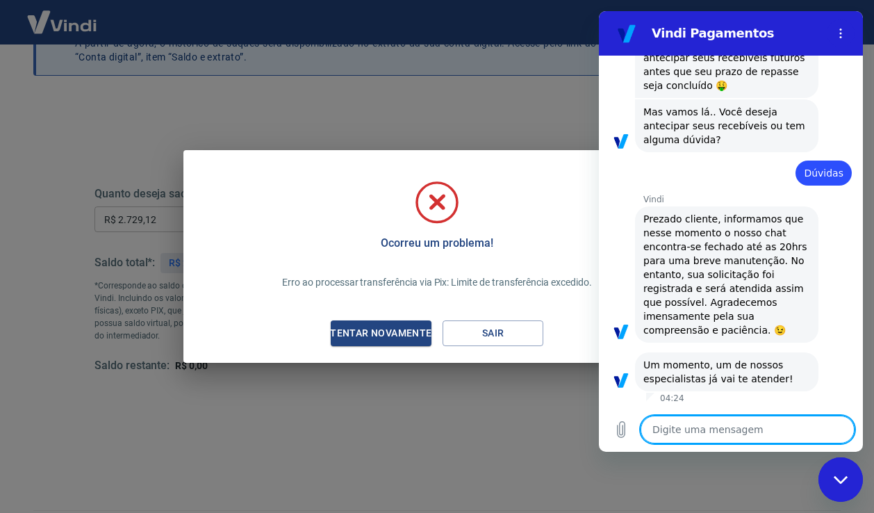
type textarea "E"
type textarea "x"
type textarea "Es"
type textarea "x"
type textarea "Est"
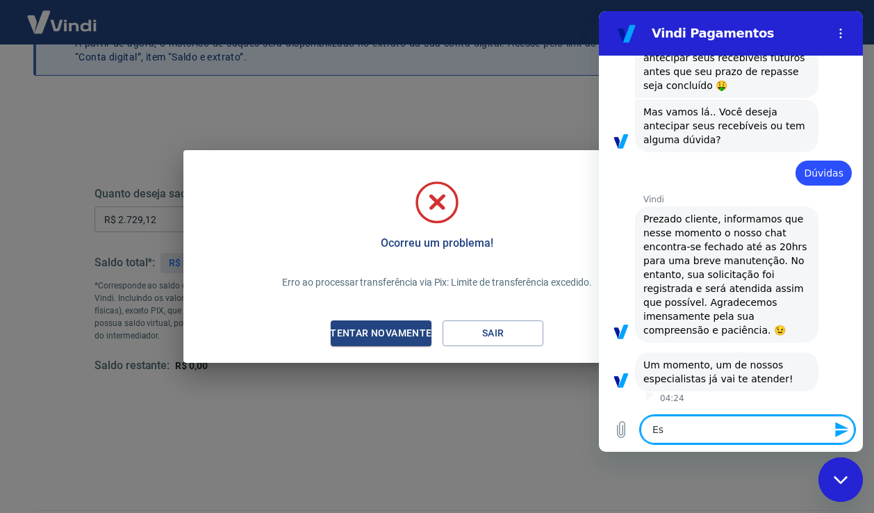
type textarea "x"
type textarea "Esto"
type textarea "x"
type textarea "Estou"
type textarea "x"
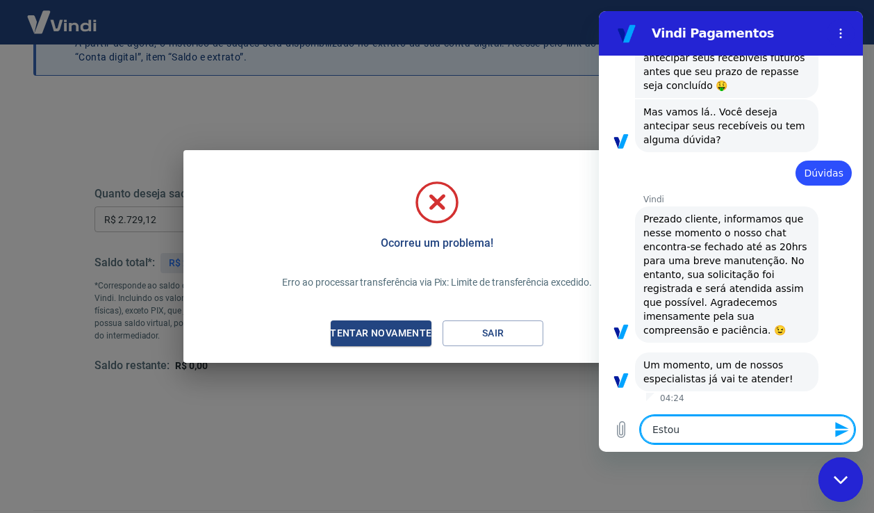
type textarea "Estou"
type textarea "x"
type textarea "Estou c"
type textarea "x"
type textarea "Estou co"
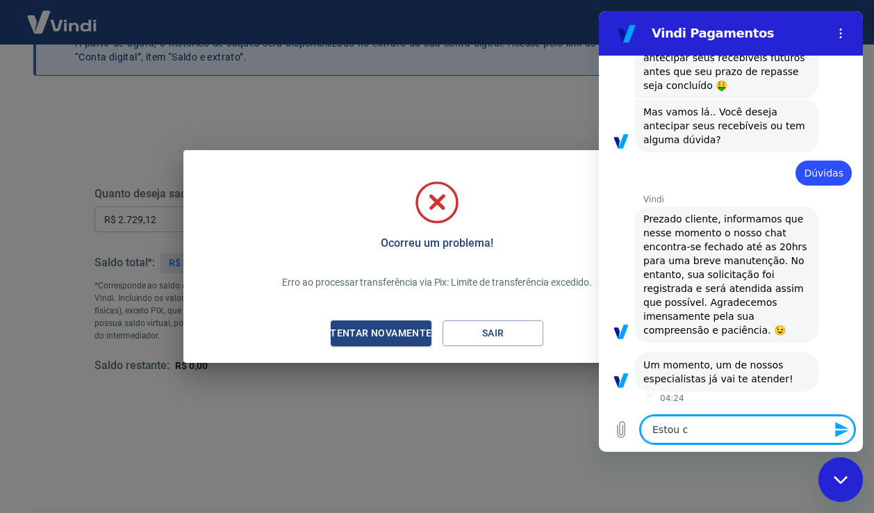
type textarea "x"
type textarea "Estou com"
type textarea "x"
type textarea "Estou com"
type textarea "x"
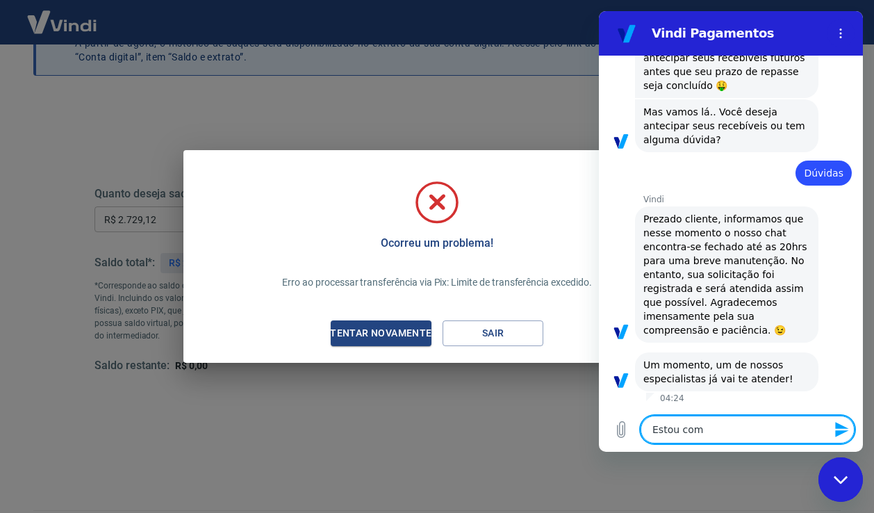
type textarea "Estou com u"
type textarea "x"
type textarea "Estou com um"
type textarea "x"
type textarea "Estou com um"
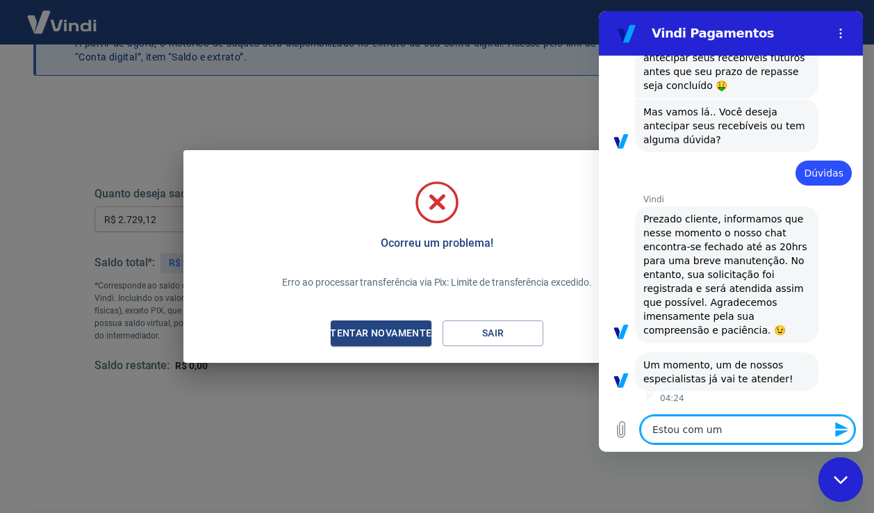
type textarea "x"
type textarea "Estou com um s"
type textarea "x"
type textarea "Estou com um s'"
type textarea "x"
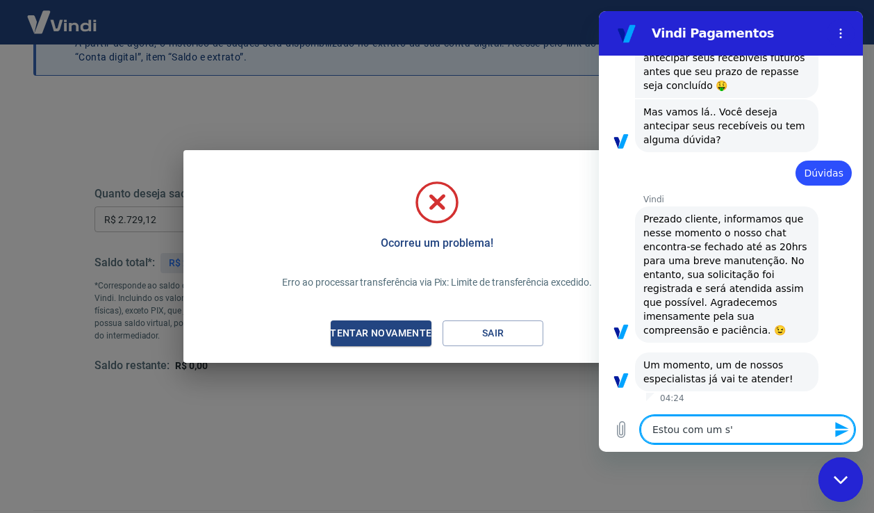
type textarea "Estou com um sé"
type textarea "x"
type textarea "Estou com um sér"
type textarea "x"
type textarea "Estou com um séri"
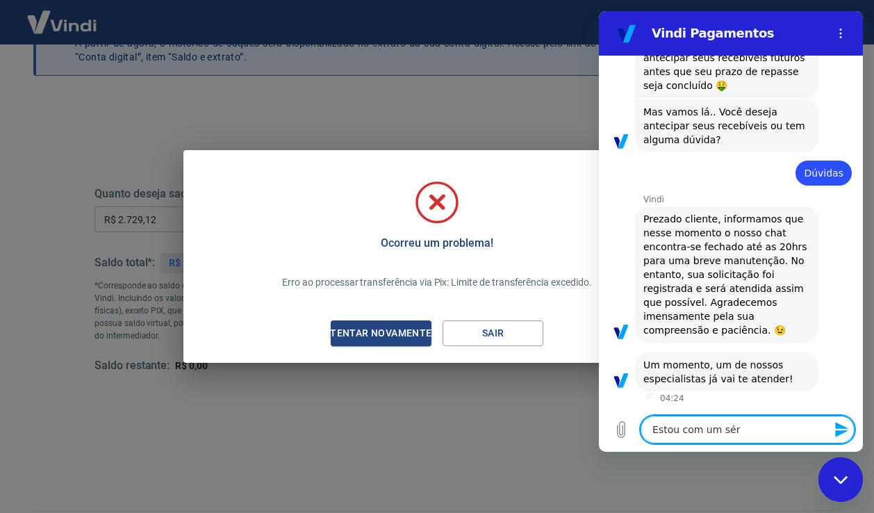
type textarea "x"
type textarea "Estou com um sério"
type textarea "x"
type textarea "Estou com um sério"
type textarea "x"
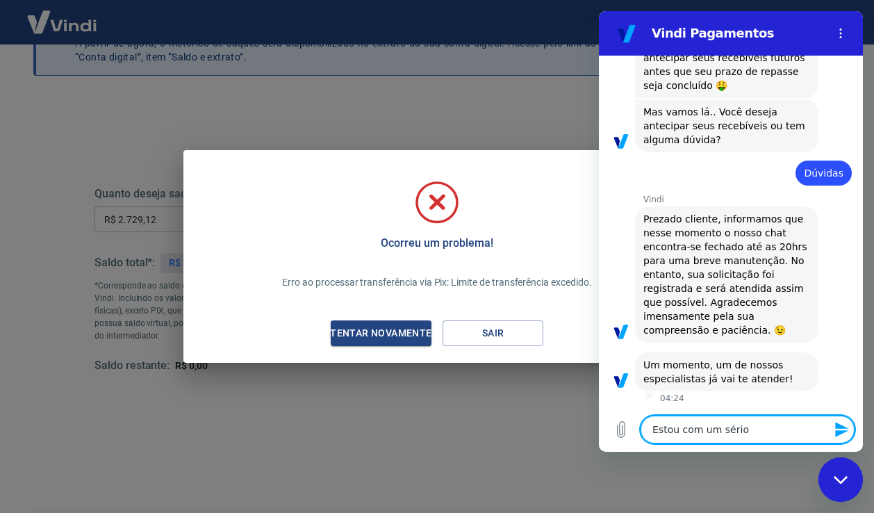
type textarea "Estou com um sério p"
type textarea "x"
type textarea "Estou com um sério pr"
type textarea "x"
type textarea "Estou com um sério pro"
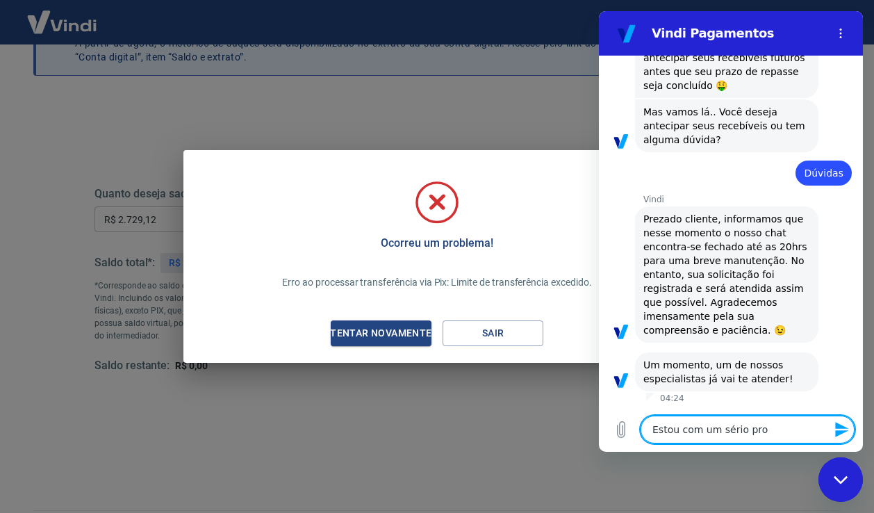
type textarea "x"
type textarea "Estou com um sério prob"
type textarea "x"
type textarea "Estou com um sério probl"
type textarea "x"
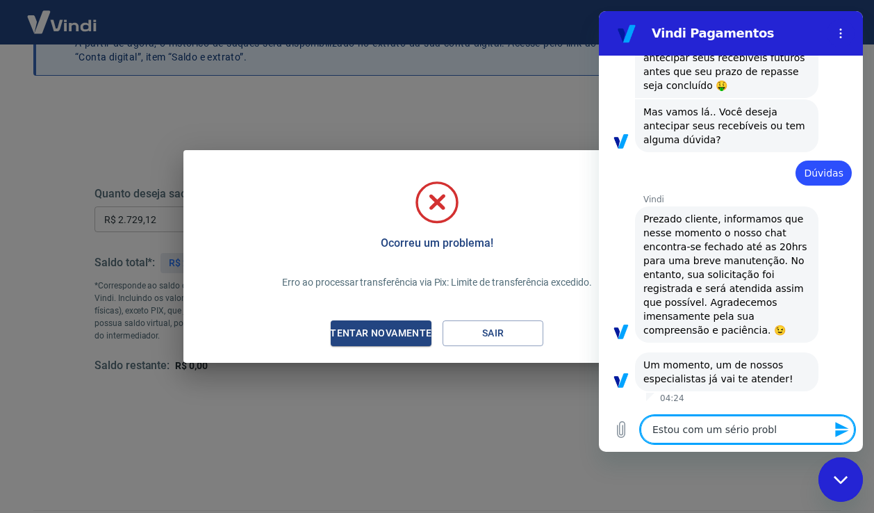
type textarea "Estou com um sério proble"
type textarea "x"
type textarea "Estou com um sério problem"
type textarea "x"
type textarea "Estou com um sério problema"
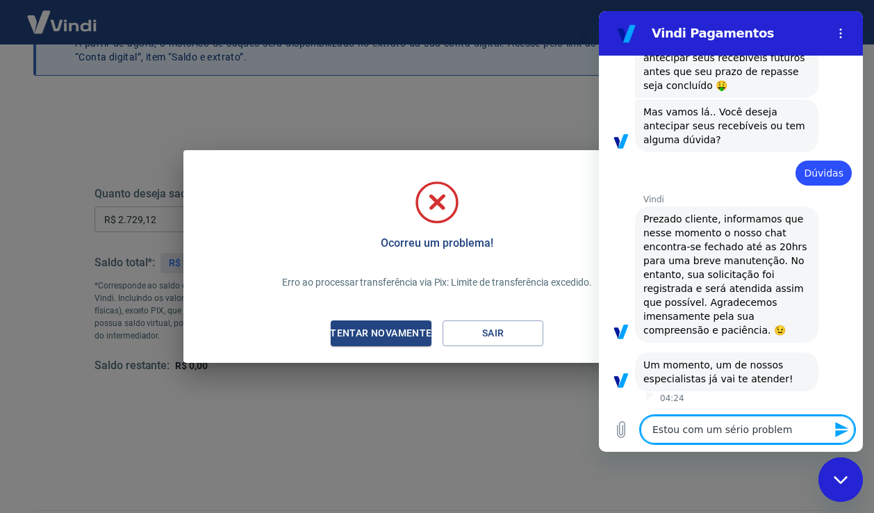
type textarea "x"
type textarea "Estou com um sério problema."
type textarea "x"
type textarea "Estou com um sério problema.."
type textarea "x"
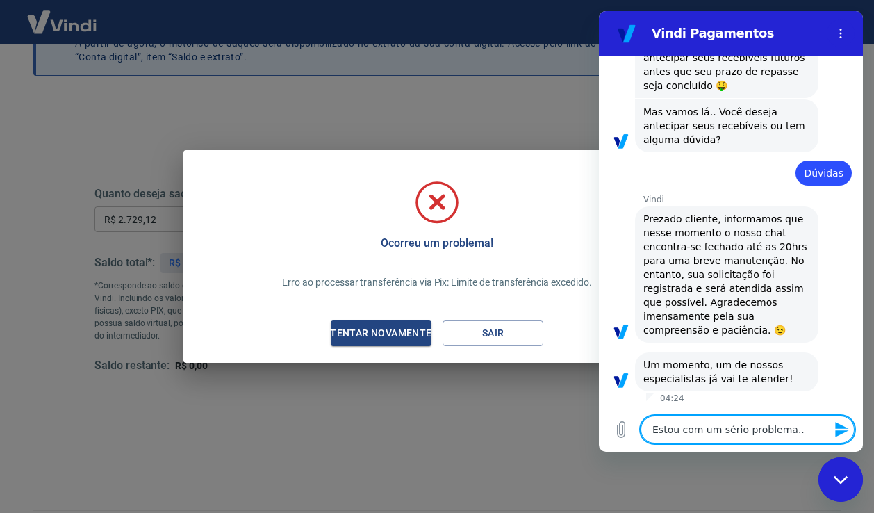
type textarea "Estou com um sério problema..."
type textarea "x"
type textarea "Estou com um sério problema...o"
type textarea "x"
type textarea "Estou com um sério problema...o"
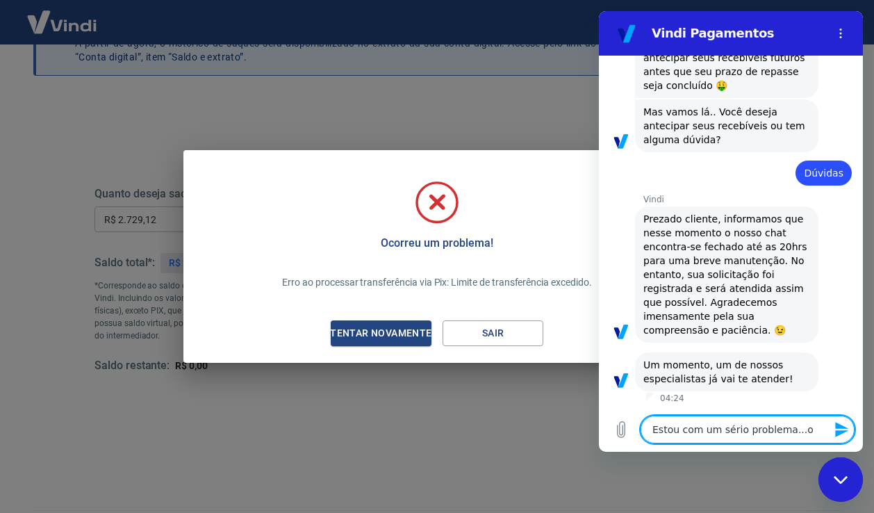
type textarea "x"
type textarea "Estou com um sério problema...o s"
type textarea "x"
type textarea "Estou com um sério problema...o si"
type textarea "x"
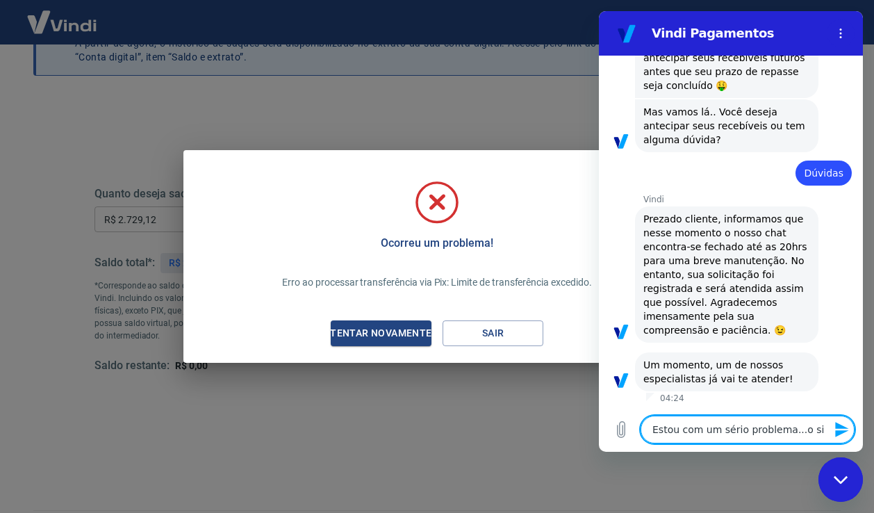
type textarea "Estou com um sério problema...o sis"
type textarea "x"
type textarea "Estou com um sério problema...o sist"
type textarea "x"
type textarea "Estou com um sério problema...o siste"
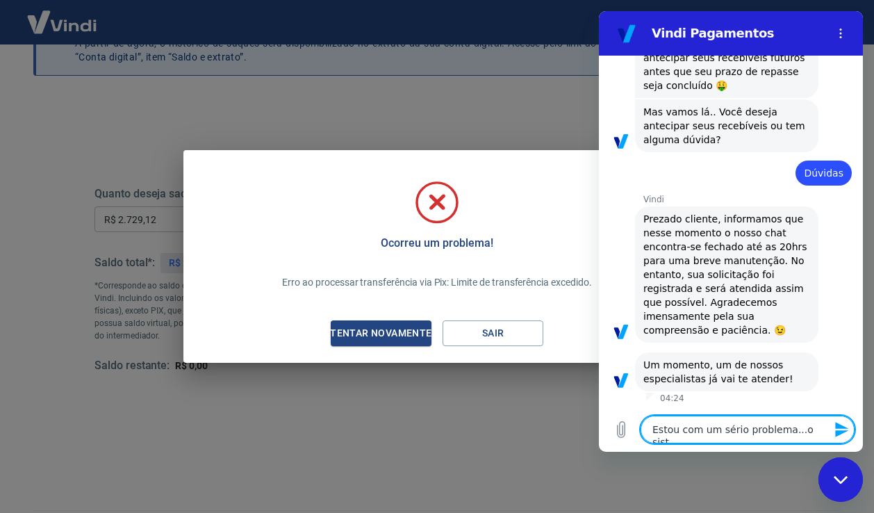
type textarea "x"
type textarea "Estou com um sério problema...o sistem"
type textarea "x"
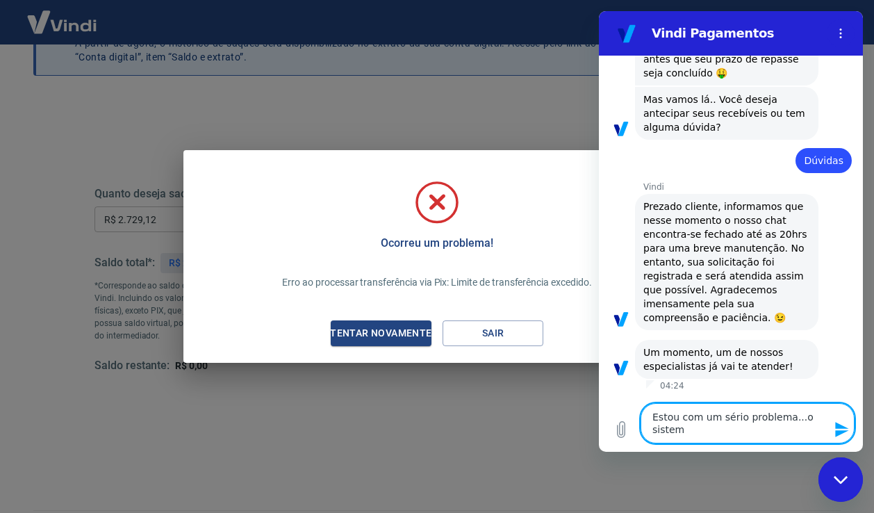
type textarea "Estou com um sério problema...o sistema"
type textarea "x"
type textarea "Estou com um sério problema...o sistema"
type textarea "x"
type textarea "Estou com um sério problema...o sistema n"
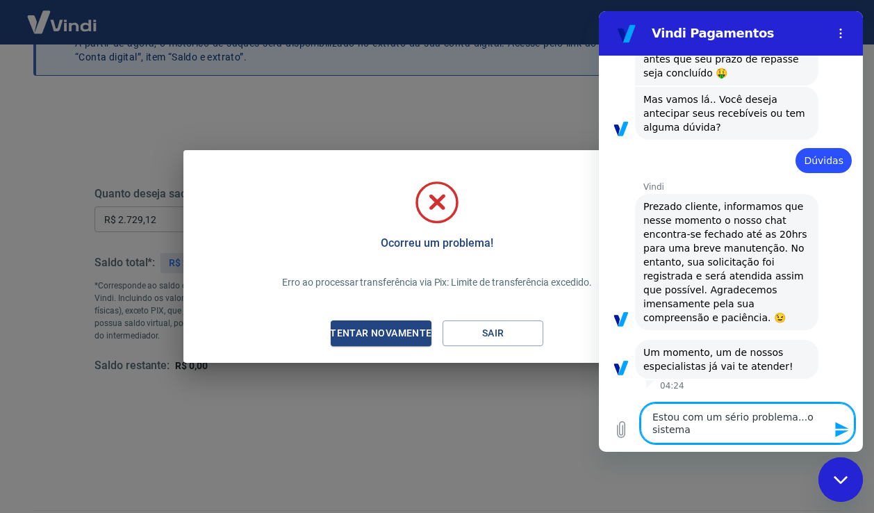
type textarea "x"
type textarea "Estou com um sério problema...o sistema n˜"
type textarea "x"
type textarea "Estou com um sério problema...o sistema nã"
type textarea "x"
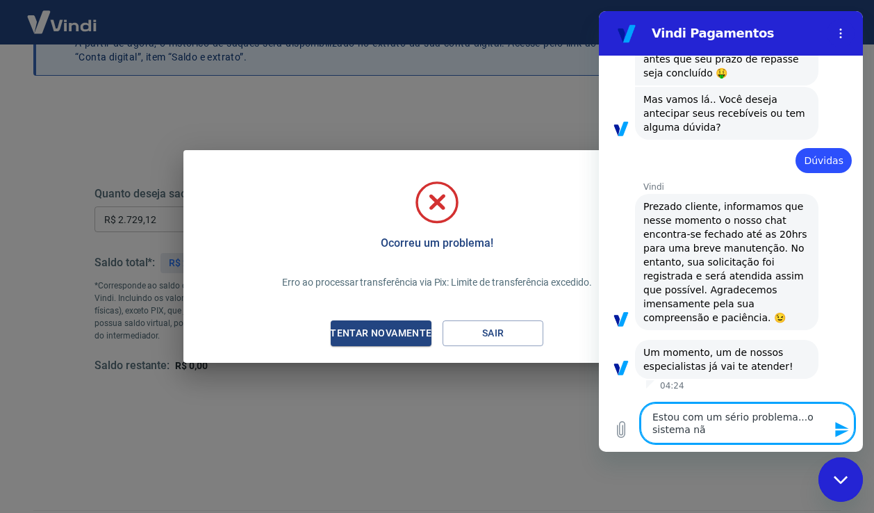
type textarea "Estou com um sério problema...o sistema não"
type textarea "x"
type textarea "Estou com um sério problema...o sistema não"
type textarea "x"
type textarea "Estou com um sério problema...o sistema não e"
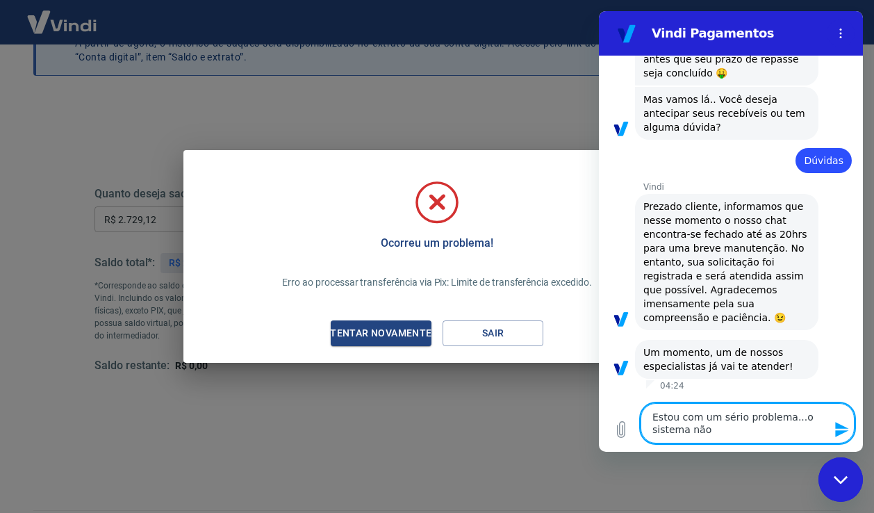
type textarea "x"
type textarea "Estou com um sério problema...o sistema não es"
type textarea "x"
type textarea "Estou com um sério problema...o sistema não est"
type textarea "x"
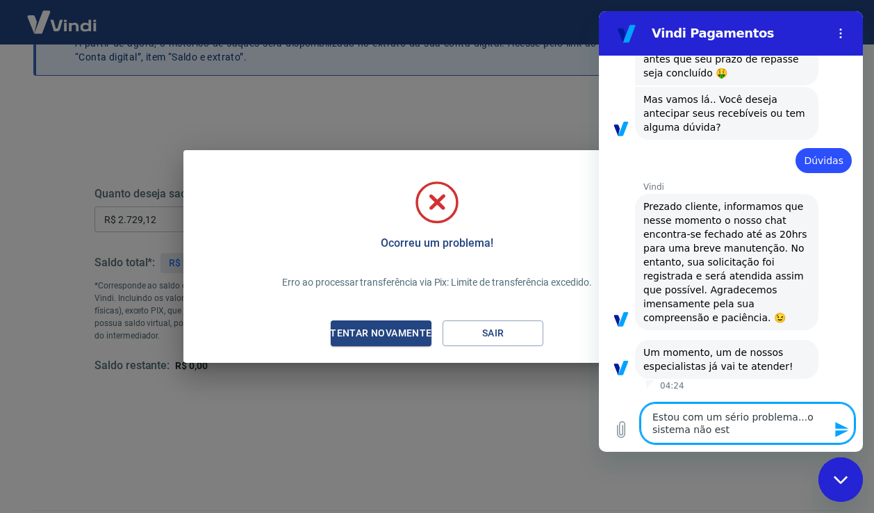
type textarea "Estou com um sério problema...o sistema não est'"
type textarea "x"
type textarea "Estou com um sério problema...o sistema não está"
type textarea "x"
type textarea "Estou com um sério problema...o sistema não está"
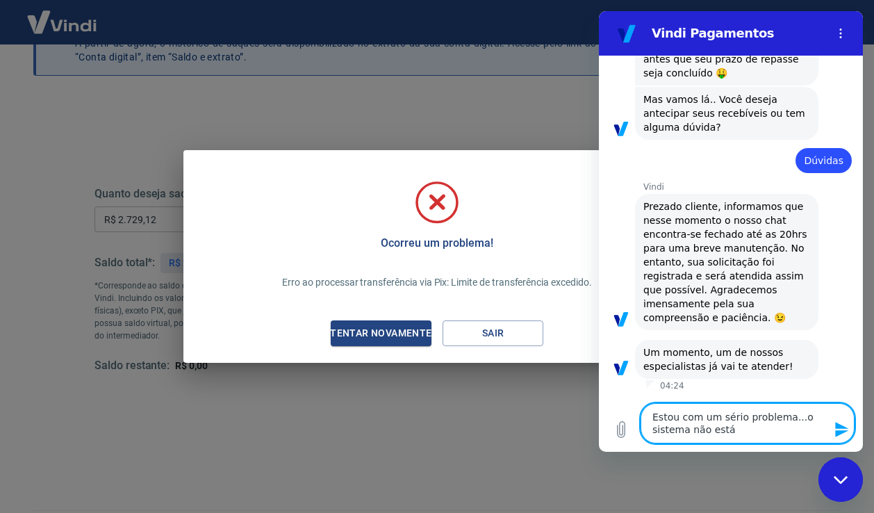
type textarea "x"
type textarea "Estou com um sério problema...o sistema não está p"
type textarea "x"
type textarea "Estou com um sério problema...o sistema não está pe"
type textarea "x"
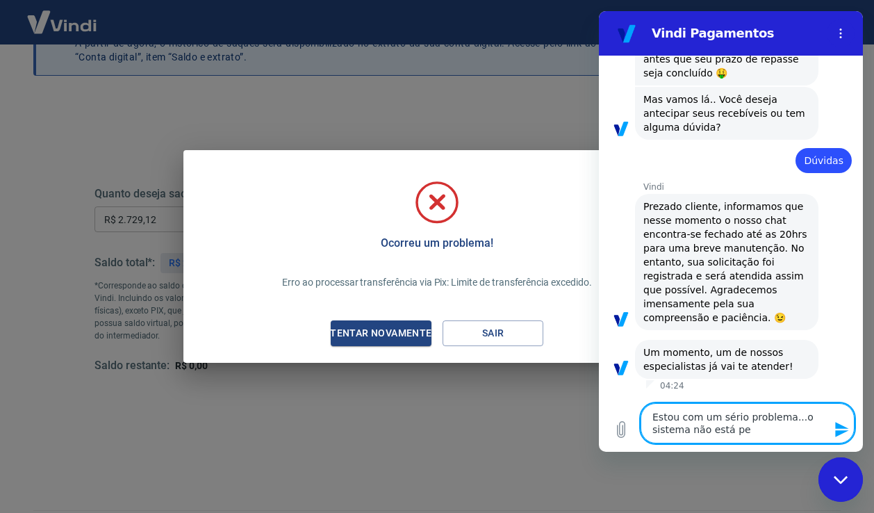
type textarea "Estou com um sério problema...o sistema não está per"
type textarea "x"
type textarea "Estou com um sério problema...o sistema não está perm"
type textarea "x"
type textarea "Estou com um sério problema...o sistema não está permi"
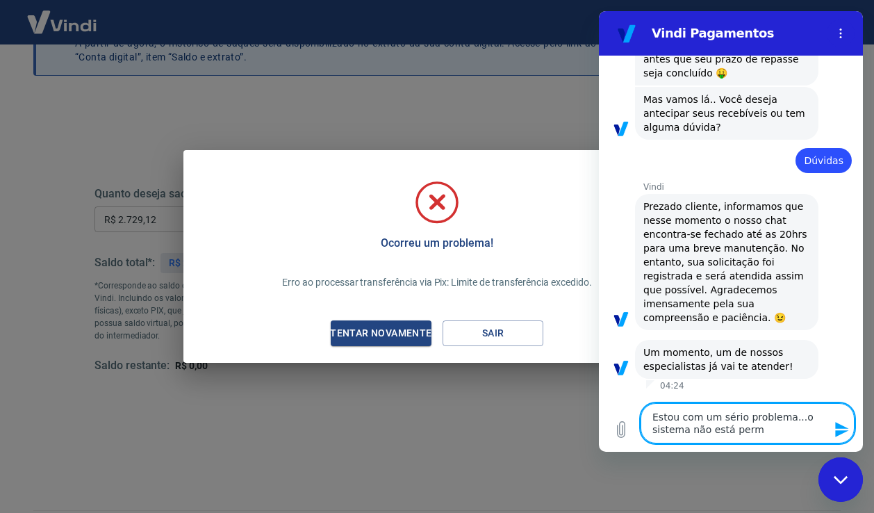
type textarea "x"
type textarea "Estou com um sério problema...o sistema não está permit"
type textarea "x"
type textarea "Estou com um sério problema...o sistema não está permiti"
type textarea "x"
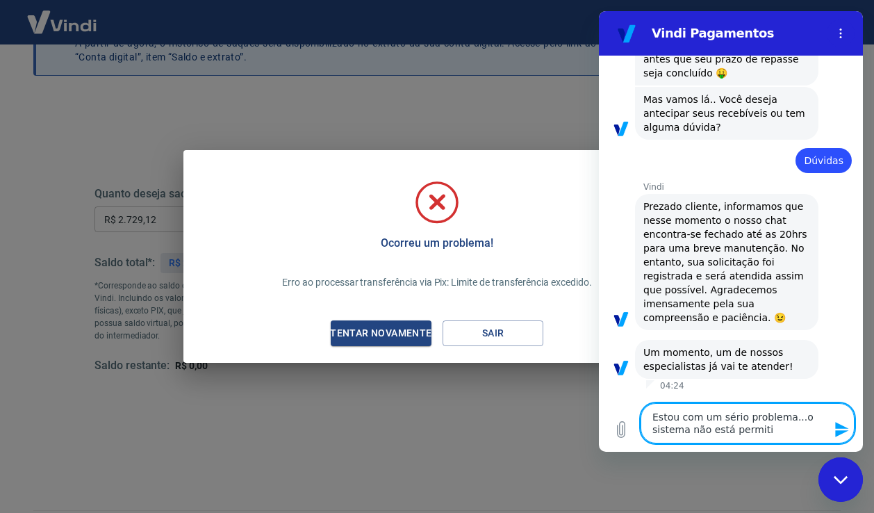
type textarea "Estou com um sério problema...o sistema não está permitin"
type textarea "x"
type textarea "Estou com um sério problema...o sistema não está permitind"
type textarea "x"
type textarea "Estou com um sério problema...o sistema não está permitindo"
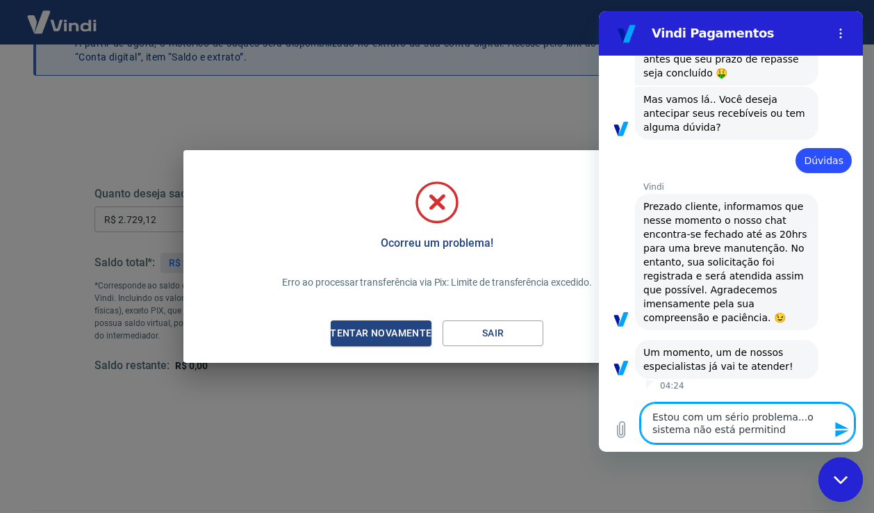
type textarea "x"
type textarea "Estou com um sério problema...o sistema não está permitindo"
type textarea "x"
type textarea "Estou com um sério problema...o sistema não está permitindo q"
type textarea "x"
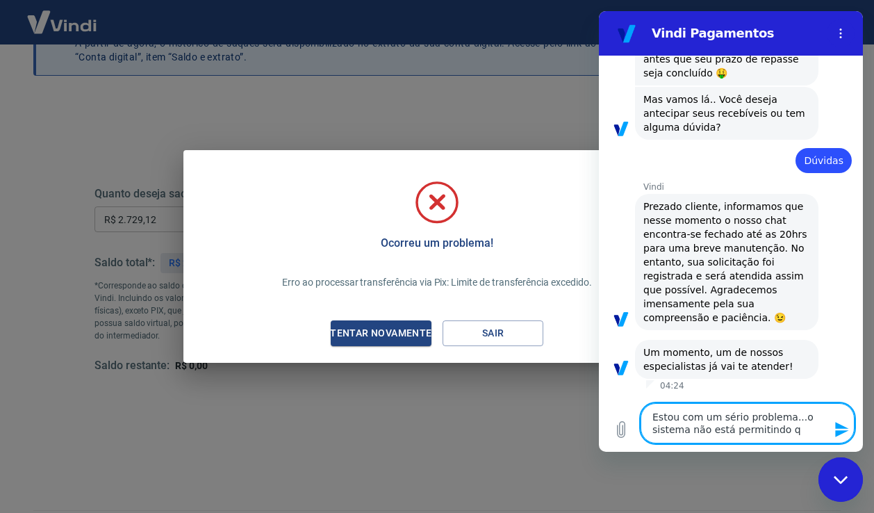
type textarea "Estou com um sério problema...o sistema não está permitindo qu"
type textarea "x"
type textarea "Estou com um sério problema...o sistema não está permitindo que"
type textarea "x"
type textarea "Estou com um sério problema...o sistema não está permitindo que"
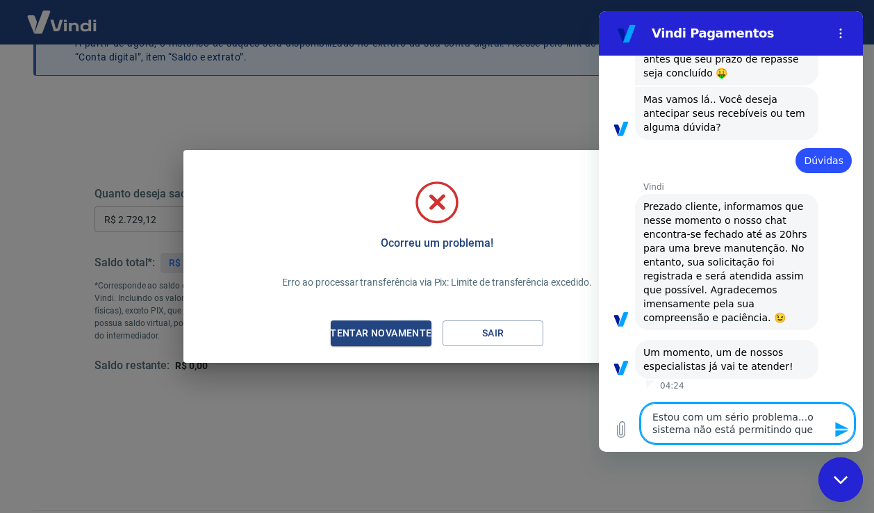
type textarea "x"
type textarea "Estou com um sério problema...o sistema não está permitindo que e"
type textarea "x"
type textarea "Estou com um sério problema...o sistema não está permitindo que eu"
type textarea "x"
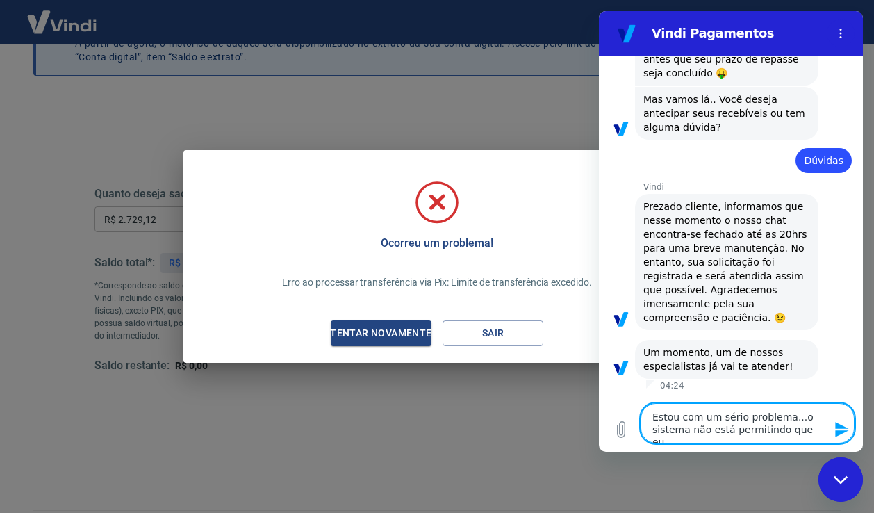
type textarea "Estou com um sério problema...o sistema não está permitindo que eu"
type textarea "x"
type textarea "Estou com um sério problema...o sistema não está permitindo que eu f"
type textarea "x"
type textarea "Estou com um sério problema...o sistema não está permitindo que eu fa"
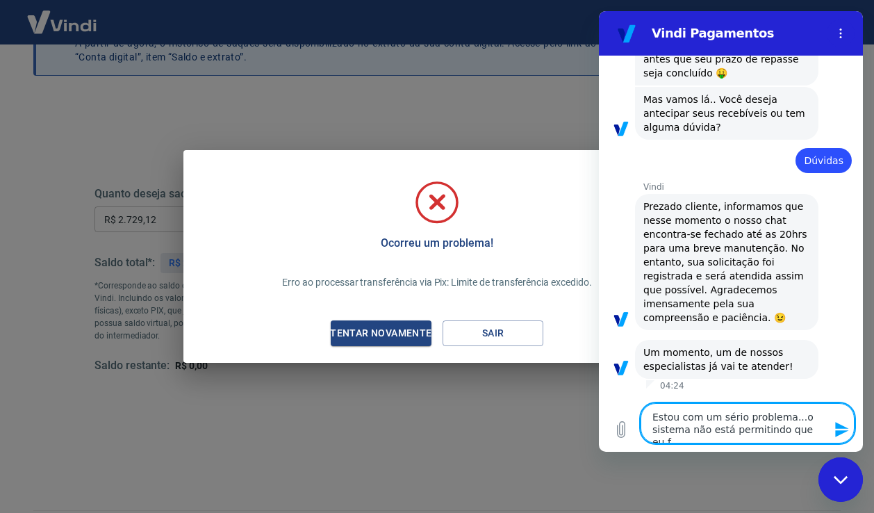
type textarea "x"
type textarea "Estou com um sério problema...o sistema não está permitindo que eu fa'"
type textarea "x"
type textarea "Estou com um sério problema...o sistema não está permitindo que eu faç"
type textarea "x"
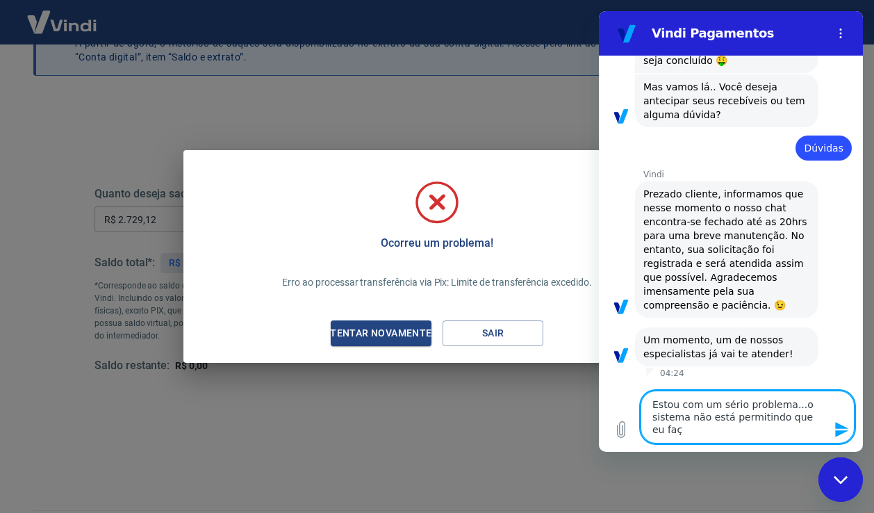
type textarea "Estou com um sério problema...o sistema não está permitindo que eu faça"
type textarea "x"
type textarea "Estou com um sério problema...o sistema não está permitindo que eu faça"
type textarea "x"
type textarea "Estou com um sério problema...o sistema não está permitindo que eu faça a"
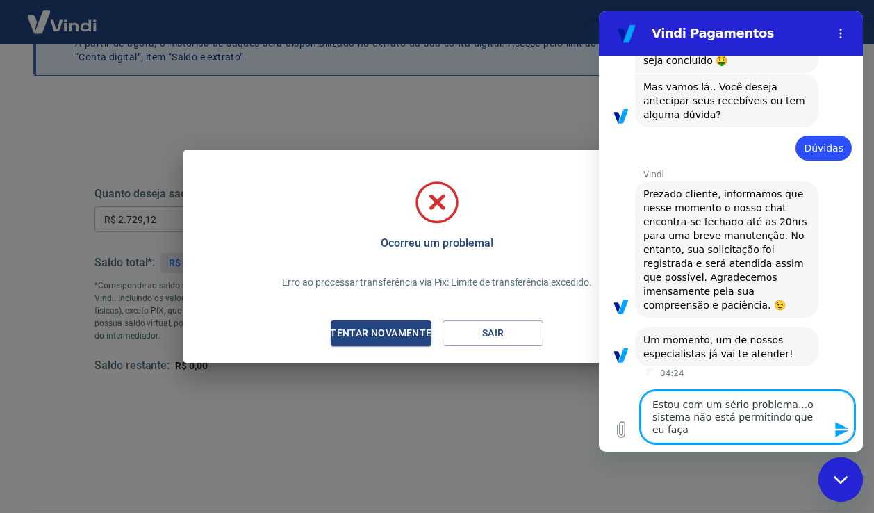
type textarea "x"
type textarea "Estou com um sério problema...o sistema não está permitindo que eu faça a"
type textarea "x"
type textarea "Estou com um sério problema...o sistema não está permitindo que eu faça a t"
type textarea "x"
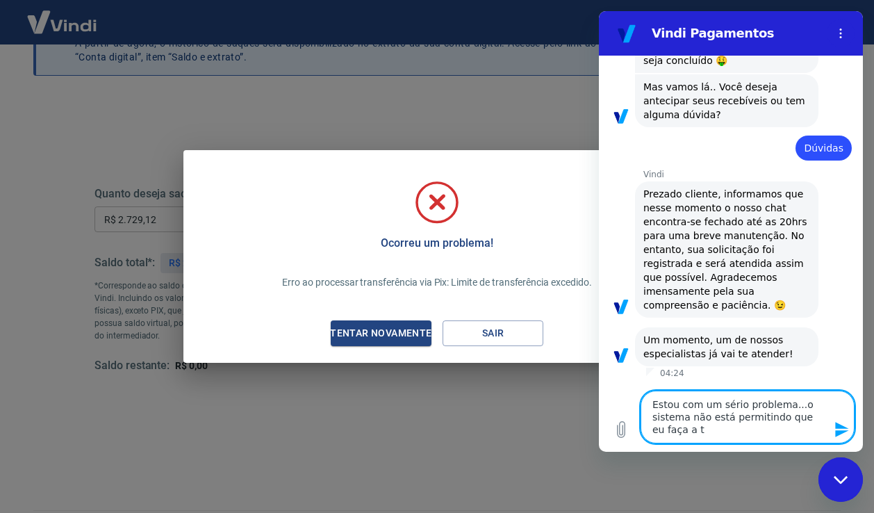
type textarea "Estou com um sério problema...o sistema não está permitindo que eu faça a tr"
type textarea "x"
type textarea "Estou com um sério problema...o sistema não está permitindo que eu faça a tra"
type textarea "x"
type textarea "Estou com um sério problema...o sistema não está permitindo que eu faça a tran"
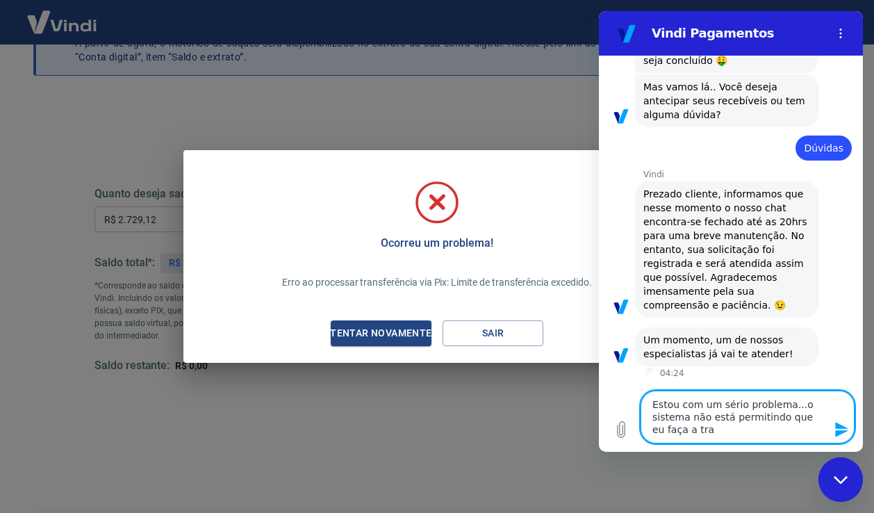
type textarea "x"
type textarea "Estou com um sério problema...o sistema não está permitindo que eu faça a trans"
type textarea "x"
type textarea "Estou com um sério problema...o sistema não está permitindo que eu faça a transf"
type textarea "x"
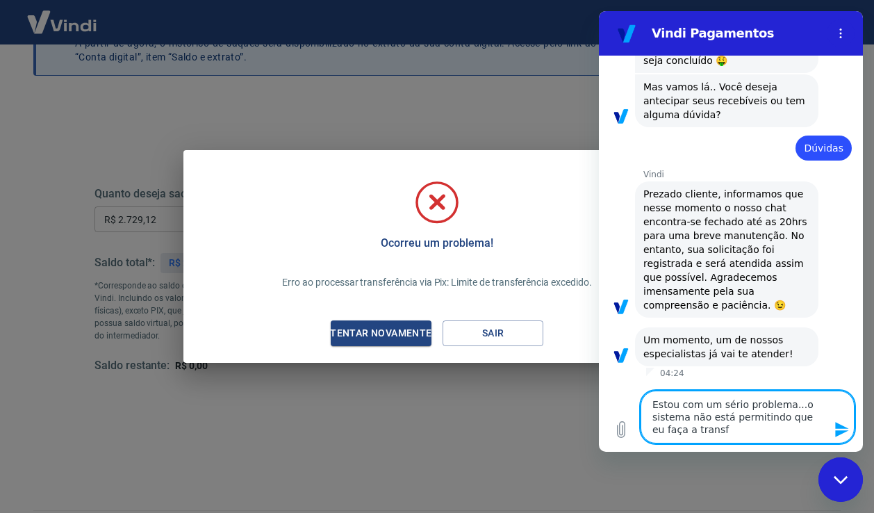
type textarea "Estou com um sério problema...o sistema não está permitindo que eu faça a trans…"
type textarea "x"
type textarea "Estou com um sério problema...o sistema não está permitindo que eu faça a trans…"
type textarea "x"
type textarea "Estou com um sério problema...o sistema não está permitindo que eu faça a trans…"
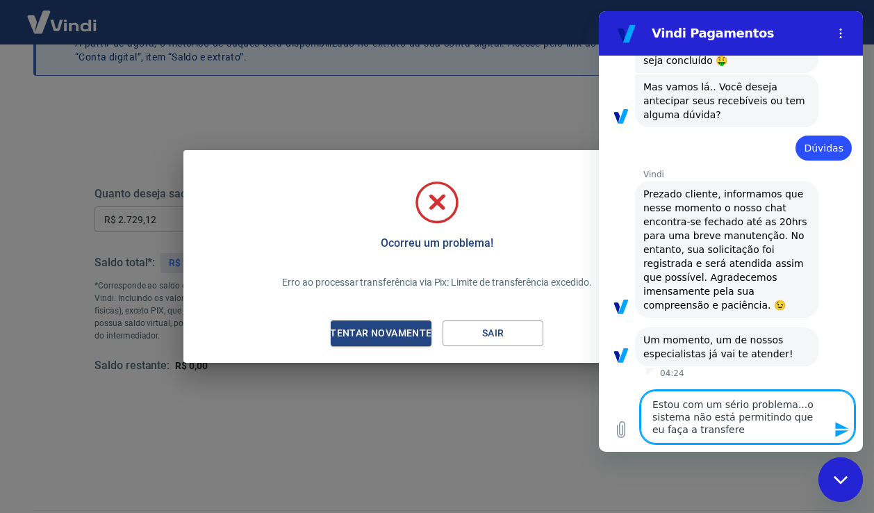
type textarea "x"
type textarea "Estou com um sério problema...o sistema não está permitindo que eu faça a trans…"
type textarea "x"
type textarea "Estou com um sério problema...o sistema não está permitindo que eu faça a trans…"
type textarea "x"
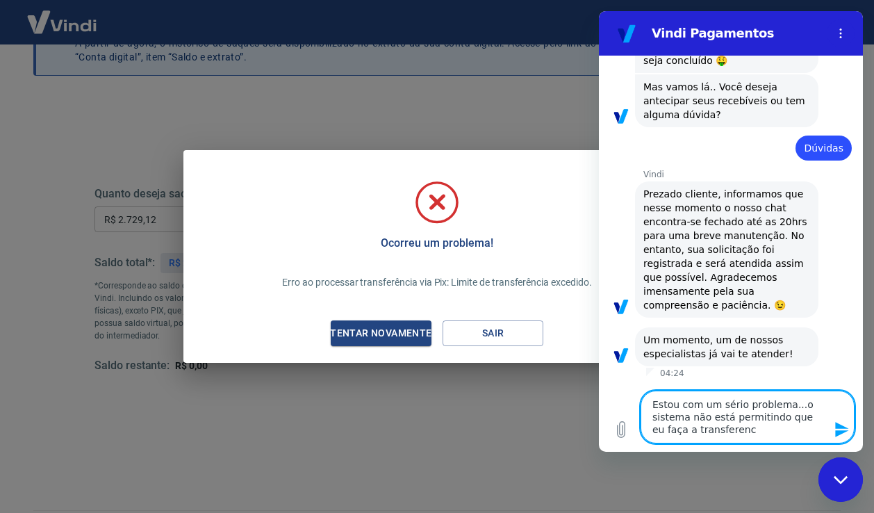
type textarea "Estou com um sério problema...o sistema não está permitindo que eu faça a trans…"
type textarea "x"
type textarea "Estou com um sério problema...o sistema não está permitindo que eu faça a trans…"
type textarea "x"
type textarea "Estou com um sério problema...o sistema não está permitindo que eu faça a trans…"
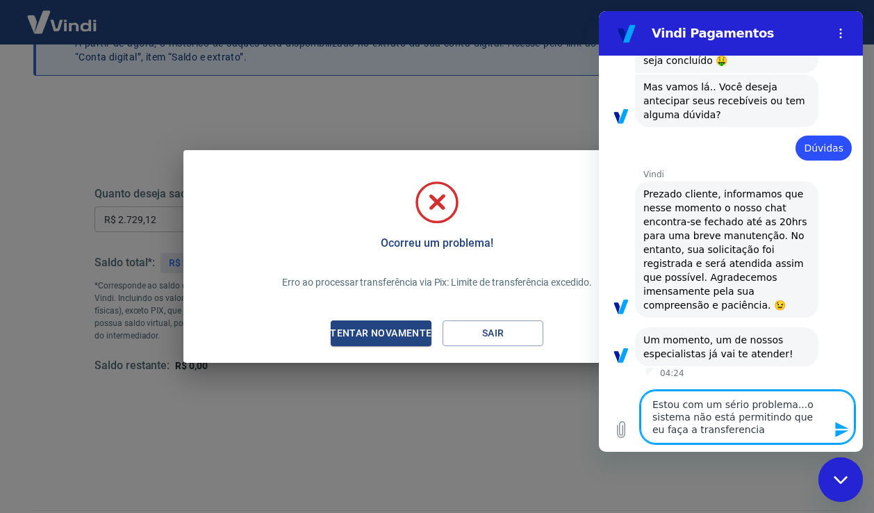
type textarea "x"
type textarea "Estou com um sério problema...o sistema não está permitindo que eu faça a trans…"
type textarea "x"
type textarea "Estou com um sério problema...o sistema não está permitindo que eu faça a trans…"
type textarea "x"
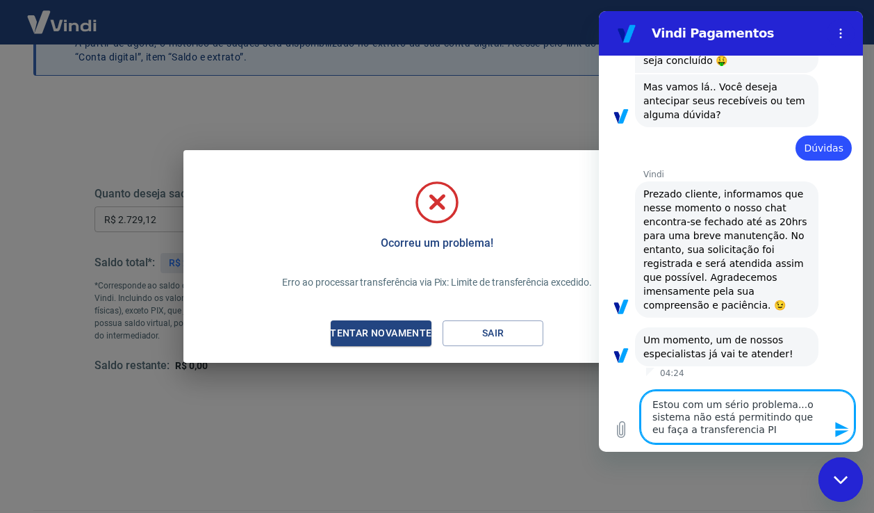
type textarea "Estou com um sério problema...o sistema não está permitindo que eu faça a trans…"
type textarea "x"
type textarea "Estou com um sério problema...o sistema não está permitindo que eu faça a trans…"
type textarea "x"
type textarea "Estou com um sério problema...o sistema não está permitindo que eu faça a trans…"
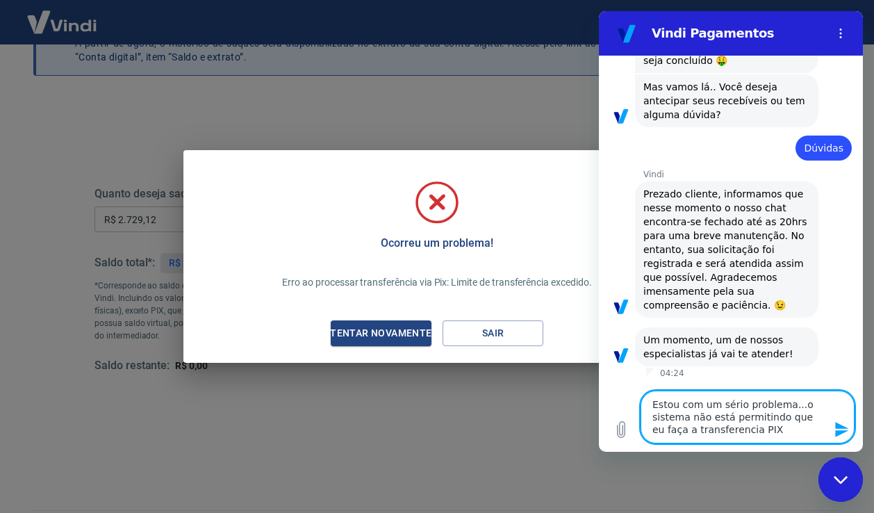
type textarea "x"
type textarea "Estou com um sério problema...o sistema não está permitindo que eu faça a trans…"
type textarea "x"
type textarea "Estou com um sério problema...o sistema não está permitindo que eu faça a trans…"
type textarea "x"
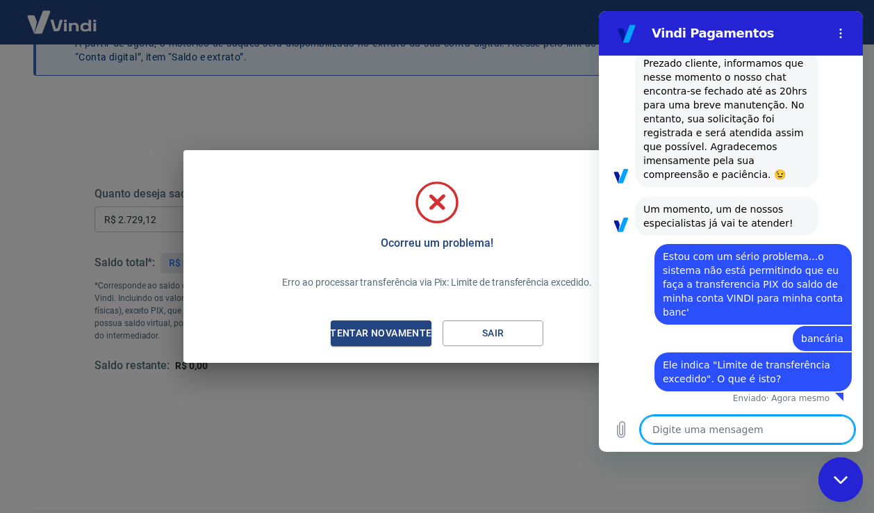
scroll to position [902, 0]
click at [472, 342] on button "Sair" at bounding box center [492, 333] width 101 height 26
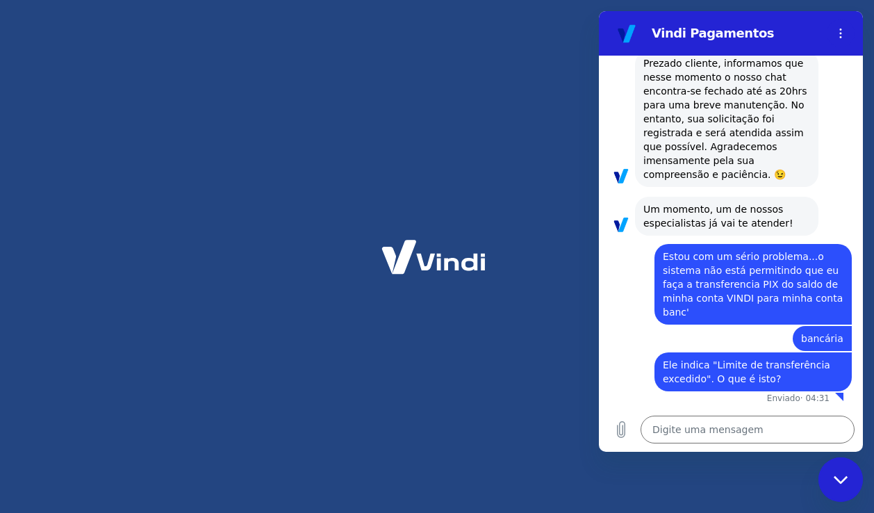
click at [509, 151] on div at bounding box center [437, 256] width 874 height 513
